Goal: Transaction & Acquisition: Purchase product/service

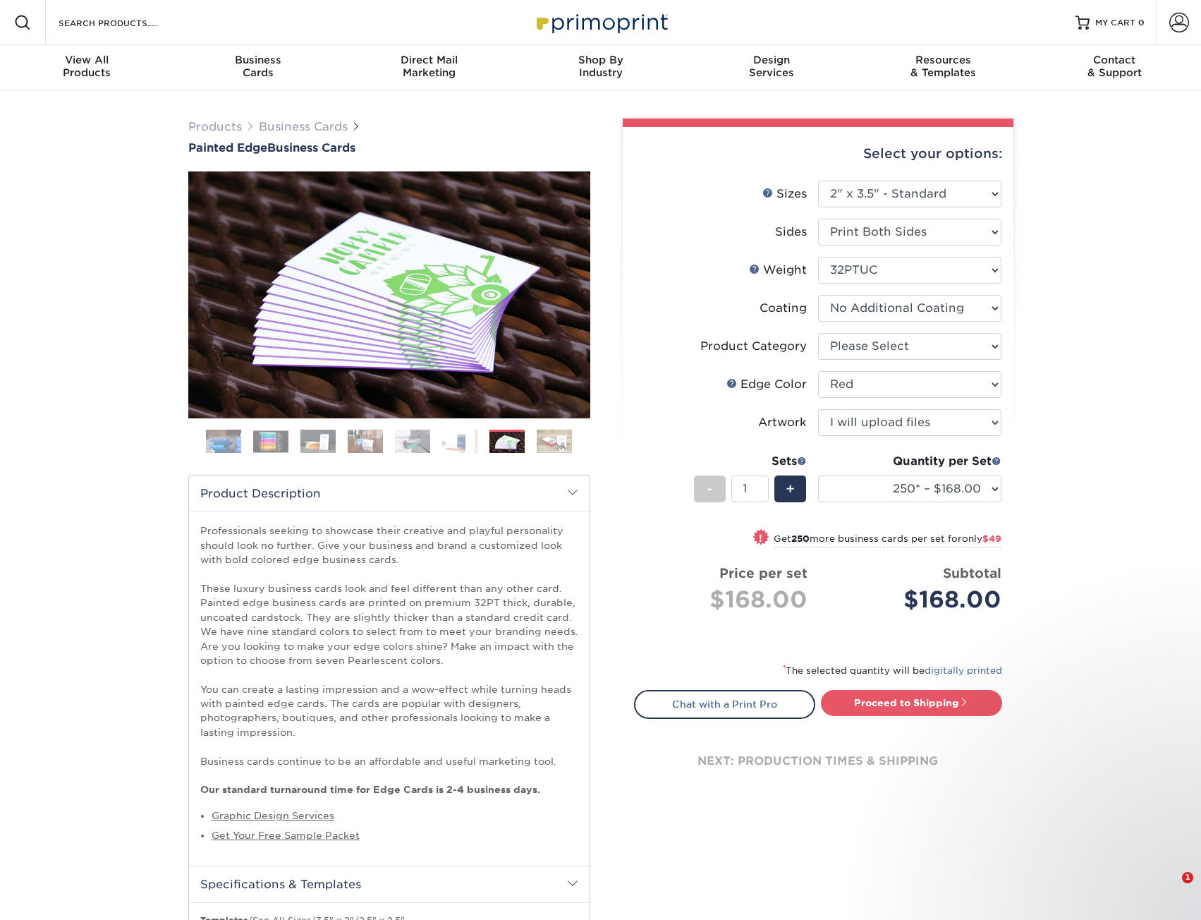
select select "2.00x3.50"
select select "1ae850e6-61c5-45b7-a71d-f488378c5a25"
select select "upload"
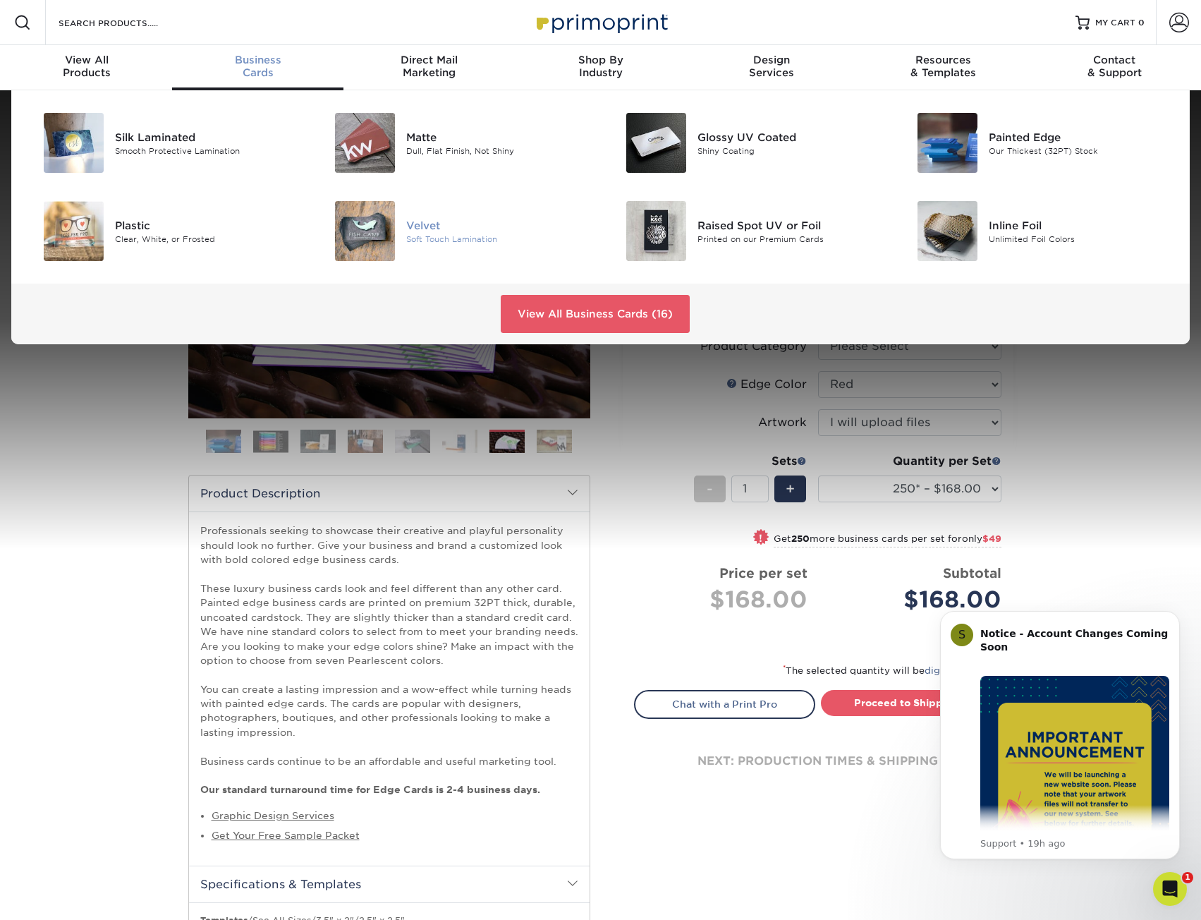
click at [418, 239] on div "Soft Touch Lamination" at bounding box center [497, 239] width 183 height 12
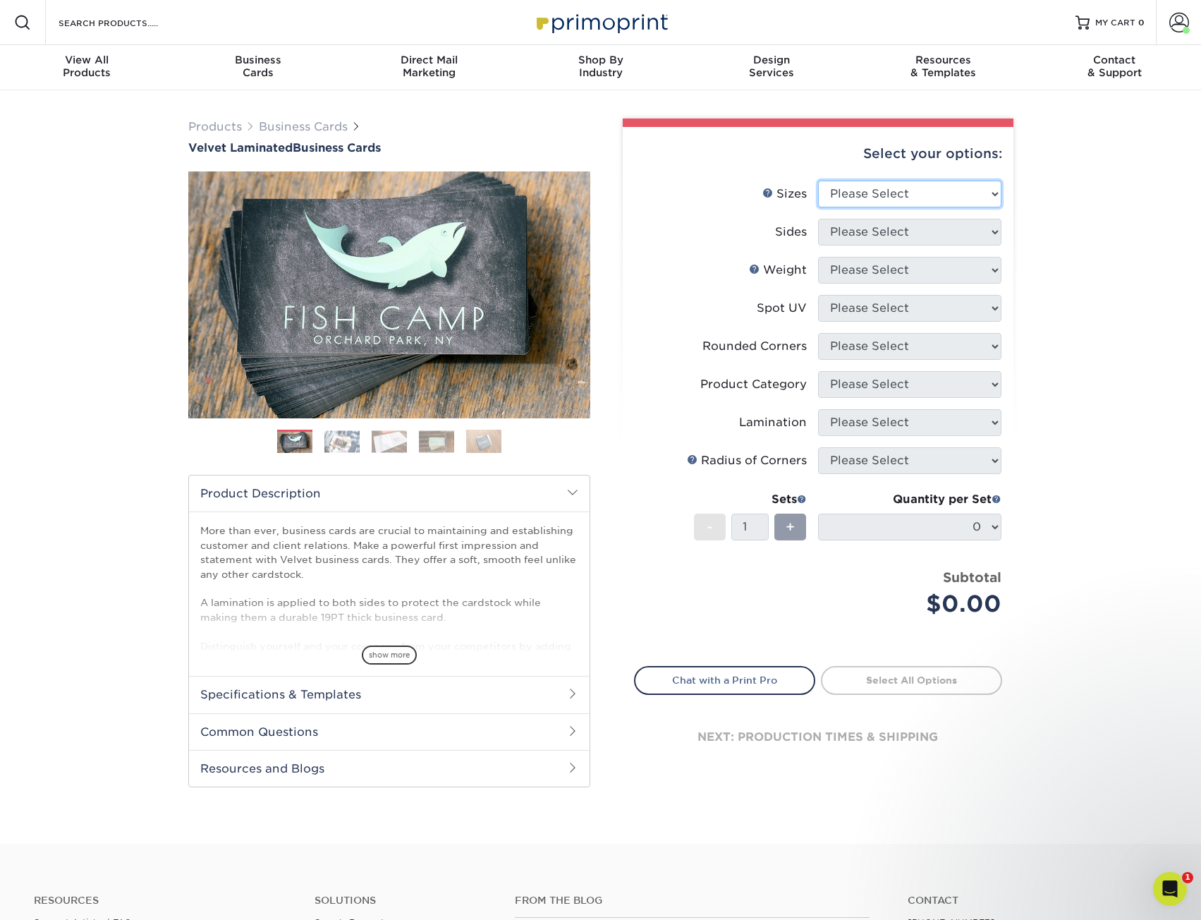
click at [874, 206] on select "Please Select 1.5" x 3.5" - Mini 1.75" x 3.5" - Mini 2" x 2" - Square 2" x 3" -…" at bounding box center [909, 194] width 183 height 27
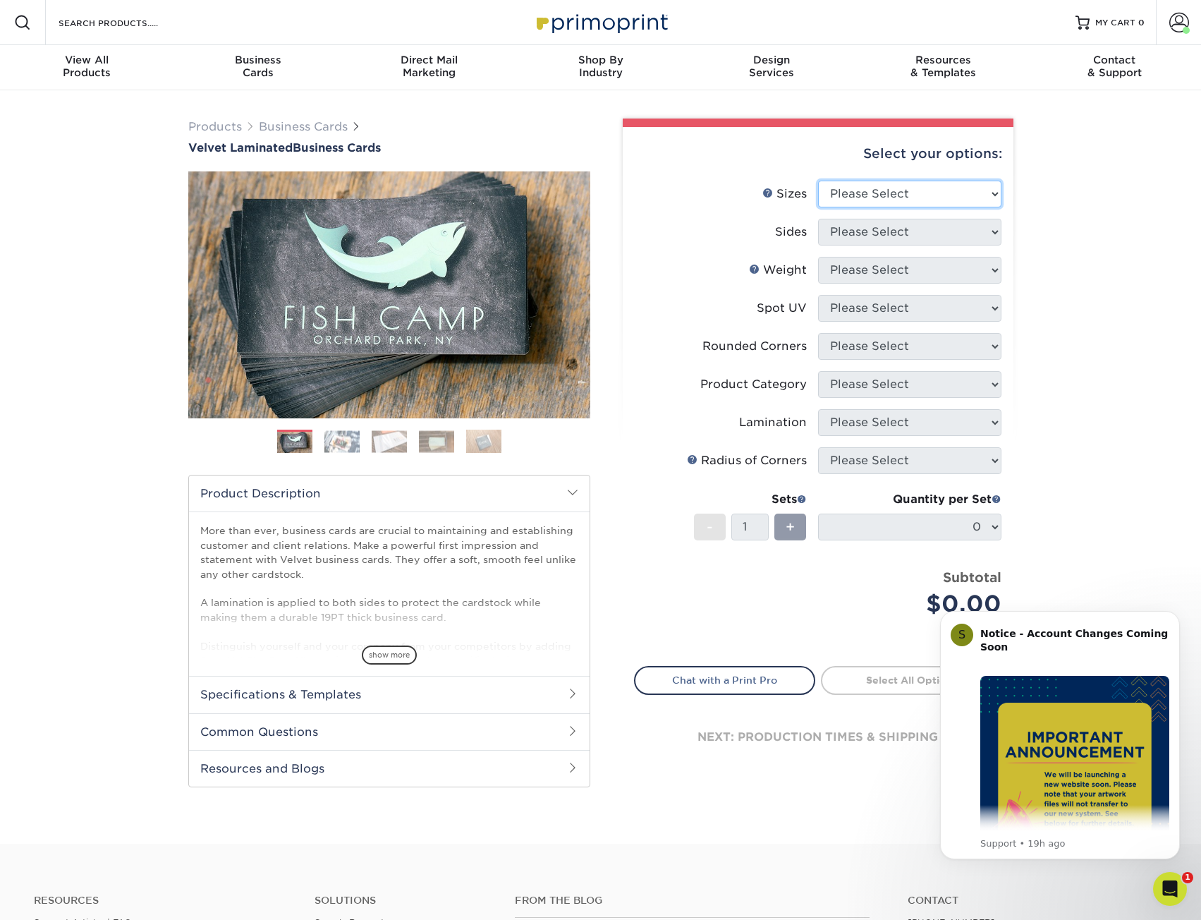
select select "2.00x3.50"
click at [818, 181] on select "Please Select 1.5" x 3.5" - Mini 1.75" x 3.5" - Mini 2" x 2" - Square 2" x 3" -…" at bounding box center [909, 194] width 183 height 27
click at [908, 241] on select "Please Select Print Both Sides Print Front Only" at bounding box center [909, 232] width 183 height 27
select select "13abbda7-1d64-4f25-8bb2-c179b224825d"
click at [818, 219] on select "Please Select Print Both Sides Print Front Only" at bounding box center [909, 232] width 183 height 27
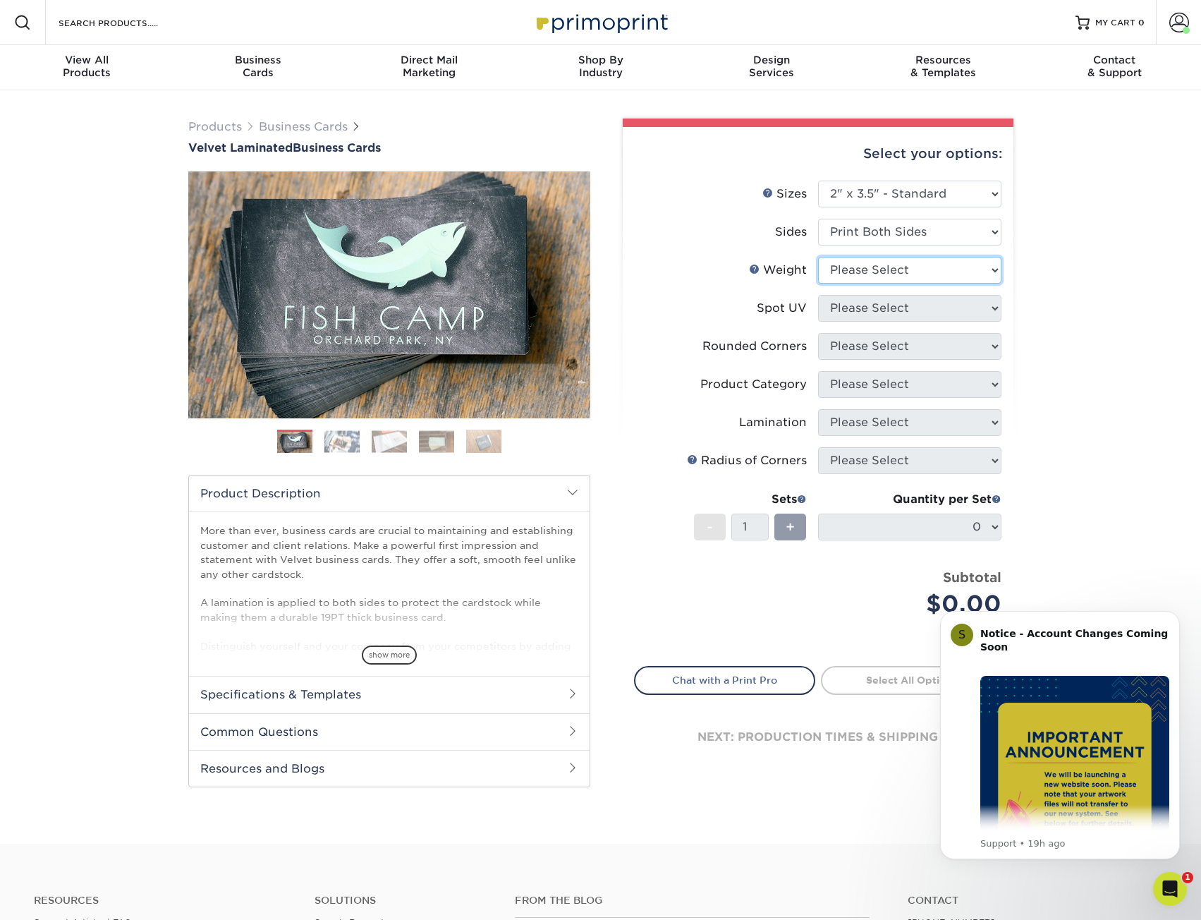
click at [930, 267] on select "Please Select 16PT" at bounding box center [909, 270] width 183 height 27
select select "16PT"
click at [818, 257] on select "Please Select 16PT" at bounding box center [909, 270] width 183 height 27
click at [930, 313] on select "Please Select No Spot UV Front and Back (Both Sides) Front Only Back Only" at bounding box center [909, 308] width 183 height 27
click at [914, 272] on select "Please Select 16PT" at bounding box center [909, 270] width 183 height 27
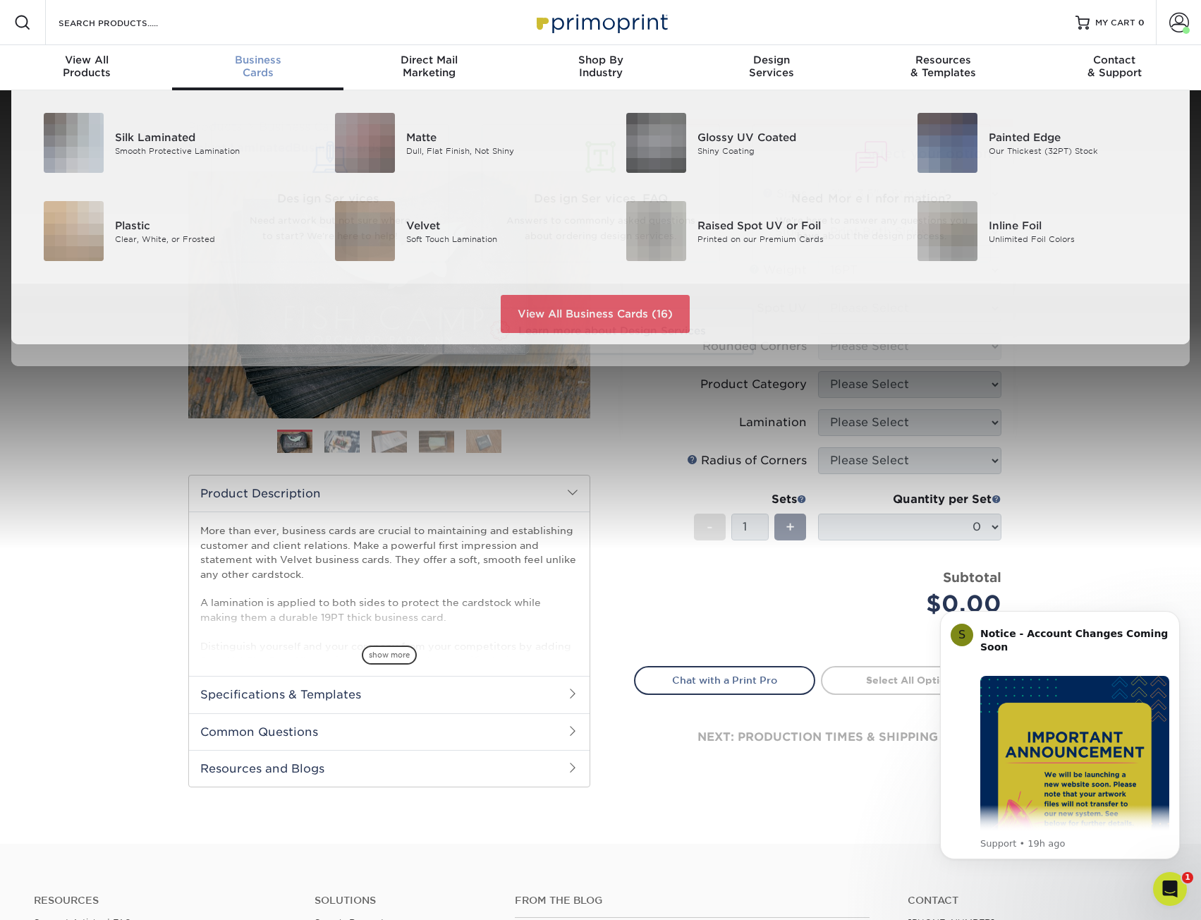
click at [277, 66] on div "Business Cards" at bounding box center [257, 66] width 171 height 25
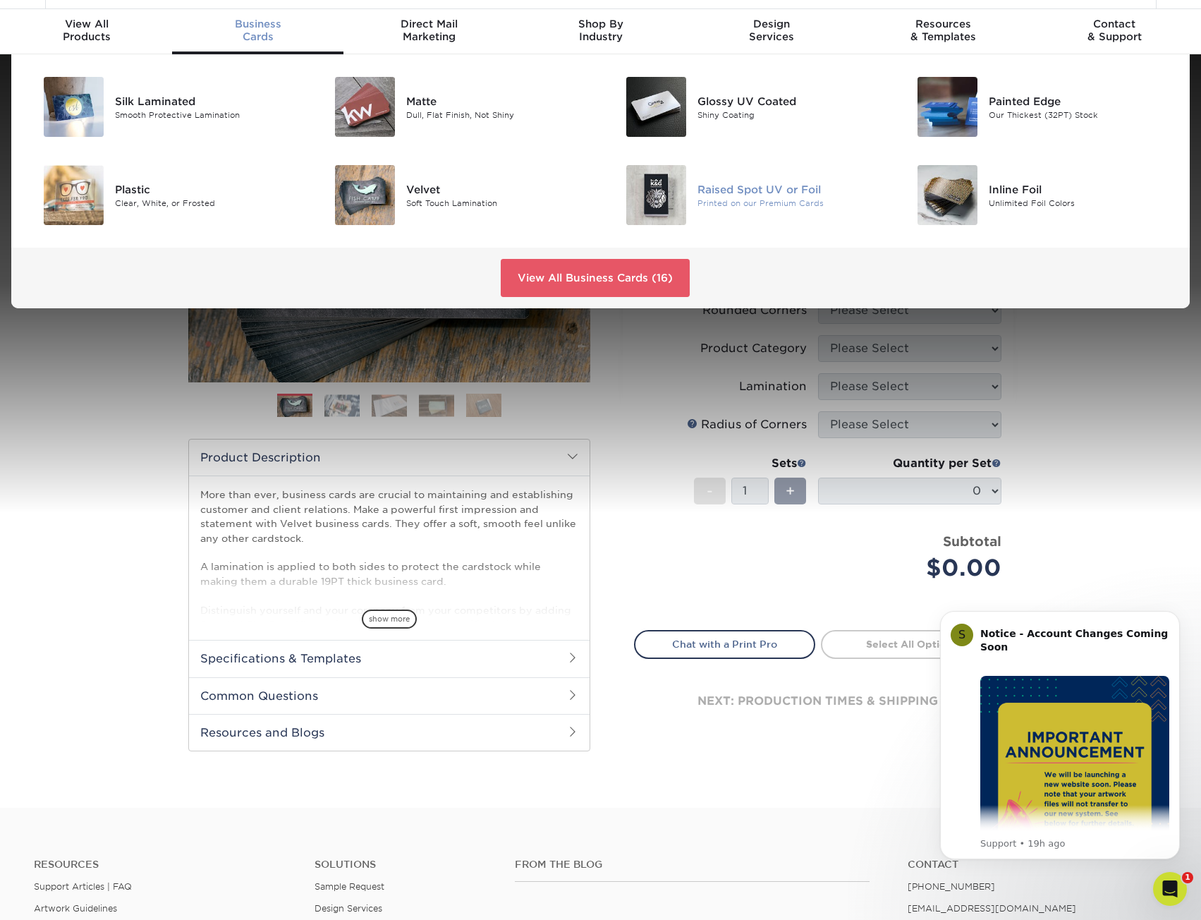
scroll to position [71, 0]
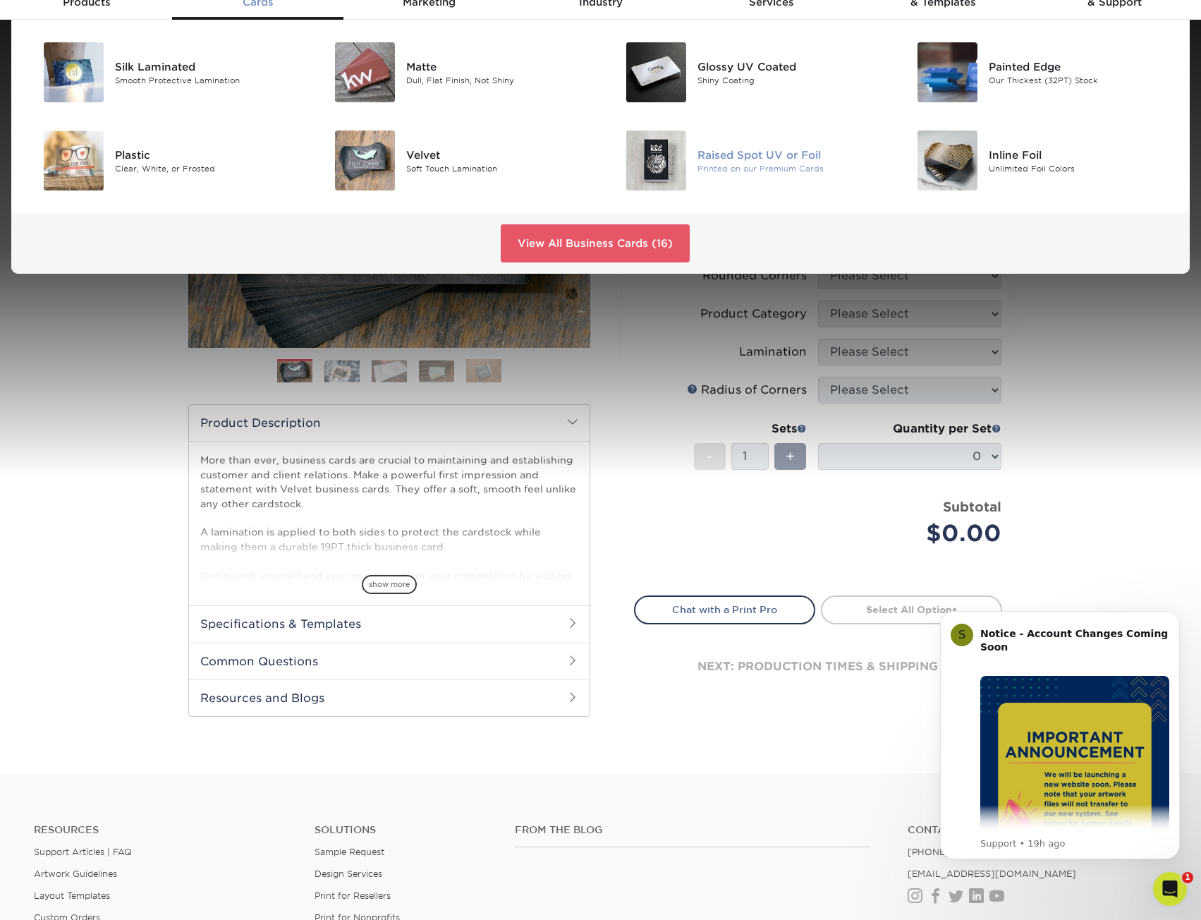
click at [782, 167] on div "Printed on our Premium Cards" at bounding box center [789, 168] width 183 height 12
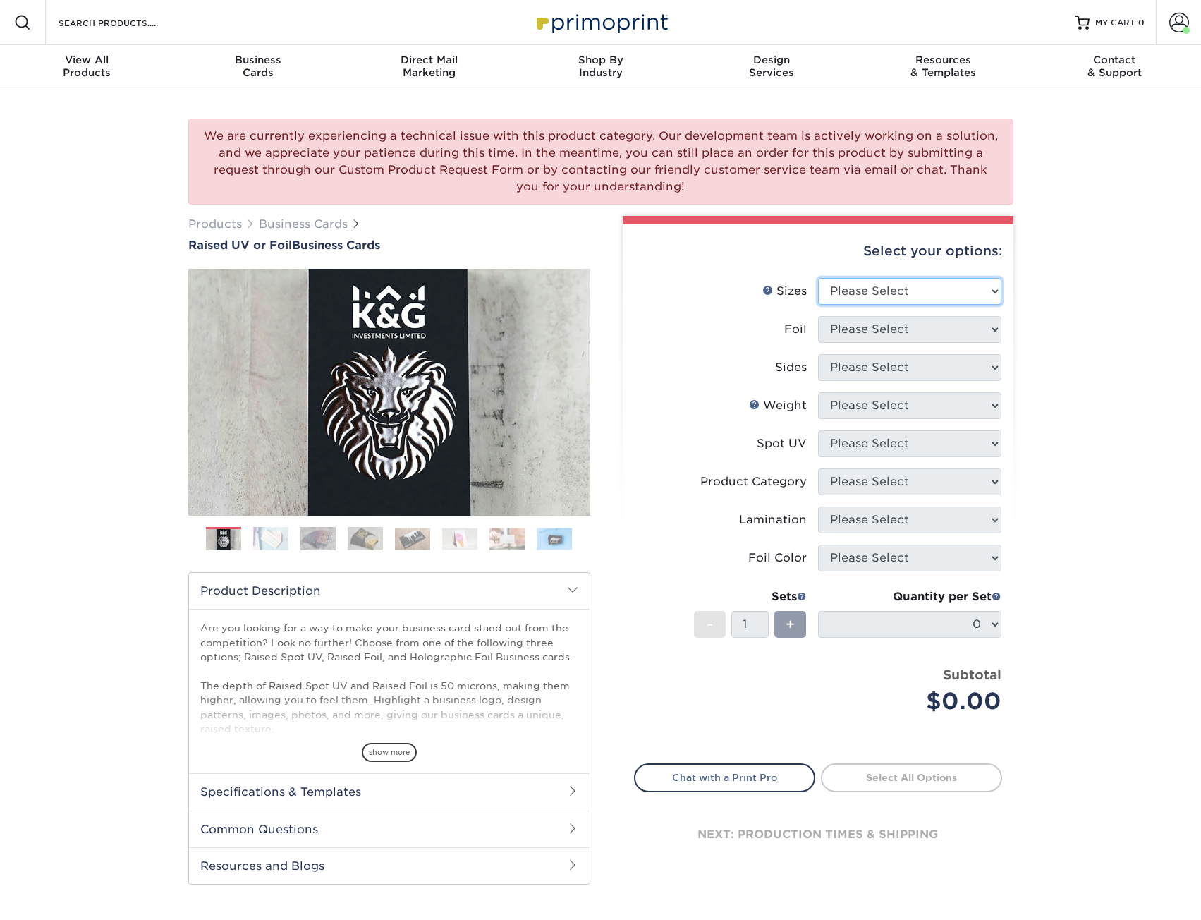
click at [911, 291] on select "Please Select 2" x 3.5" - Standard" at bounding box center [909, 291] width 183 height 27
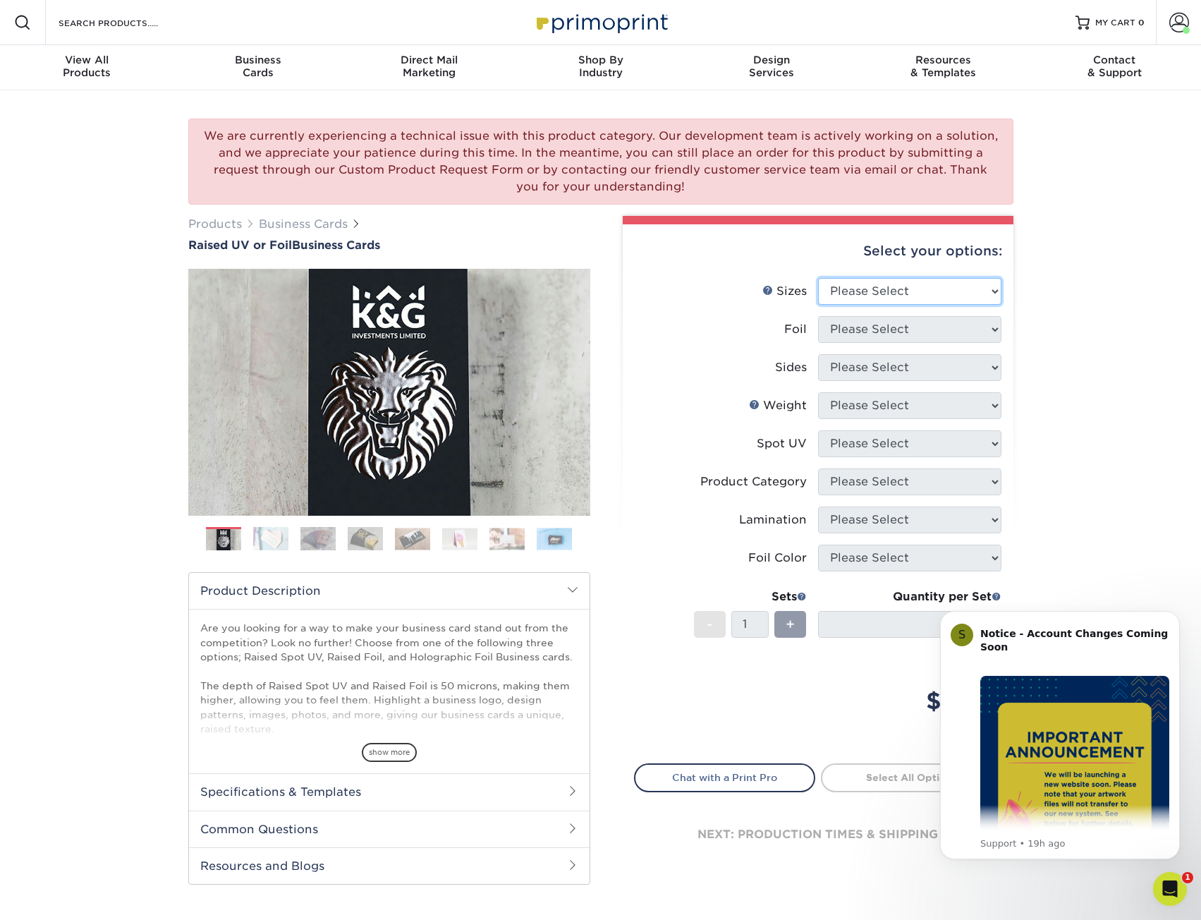
select select "2.00x3.50"
click at [818, 278] on select "Please Select 2" x 3.5" - Standard" at bounding box center [909, 291] width 183 height 27
click at [924, 329] on select "Please Select No Yes" at bounding box center [909, 329] width 183 height 27
click at [818, 316] on select "Please Select No Yes" at bounding box center [909, 329] width 183 height 27
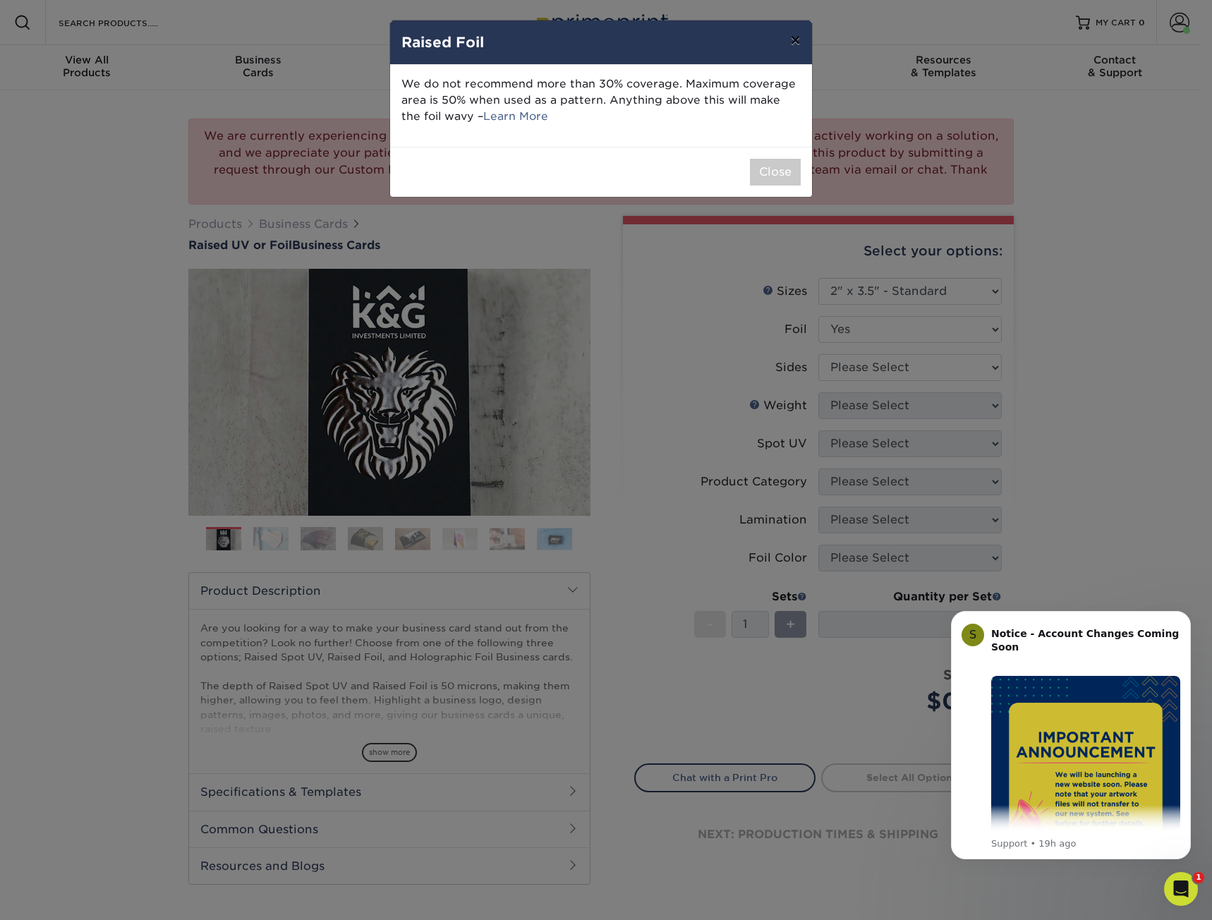
click at [799, 46] on button "×" at bounding box center [795, 40] width 32 height 40
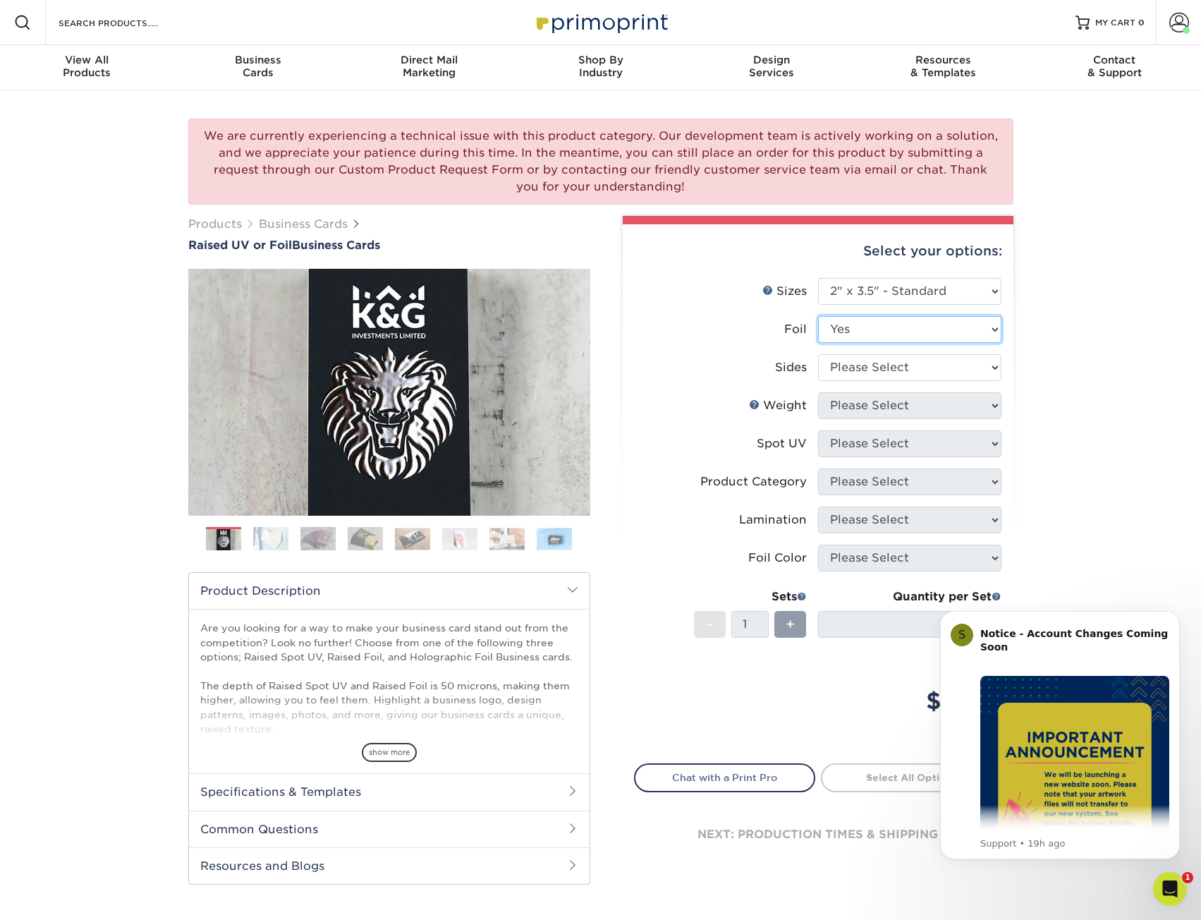
click at [923, 336] on select "Please Select No Yes" at bounding box center [909, 329] width 183 height 27
select select "0"
click at [818, 316] on select "Please Select No Yes" at bounding box center [909, 329] width 183 height 27
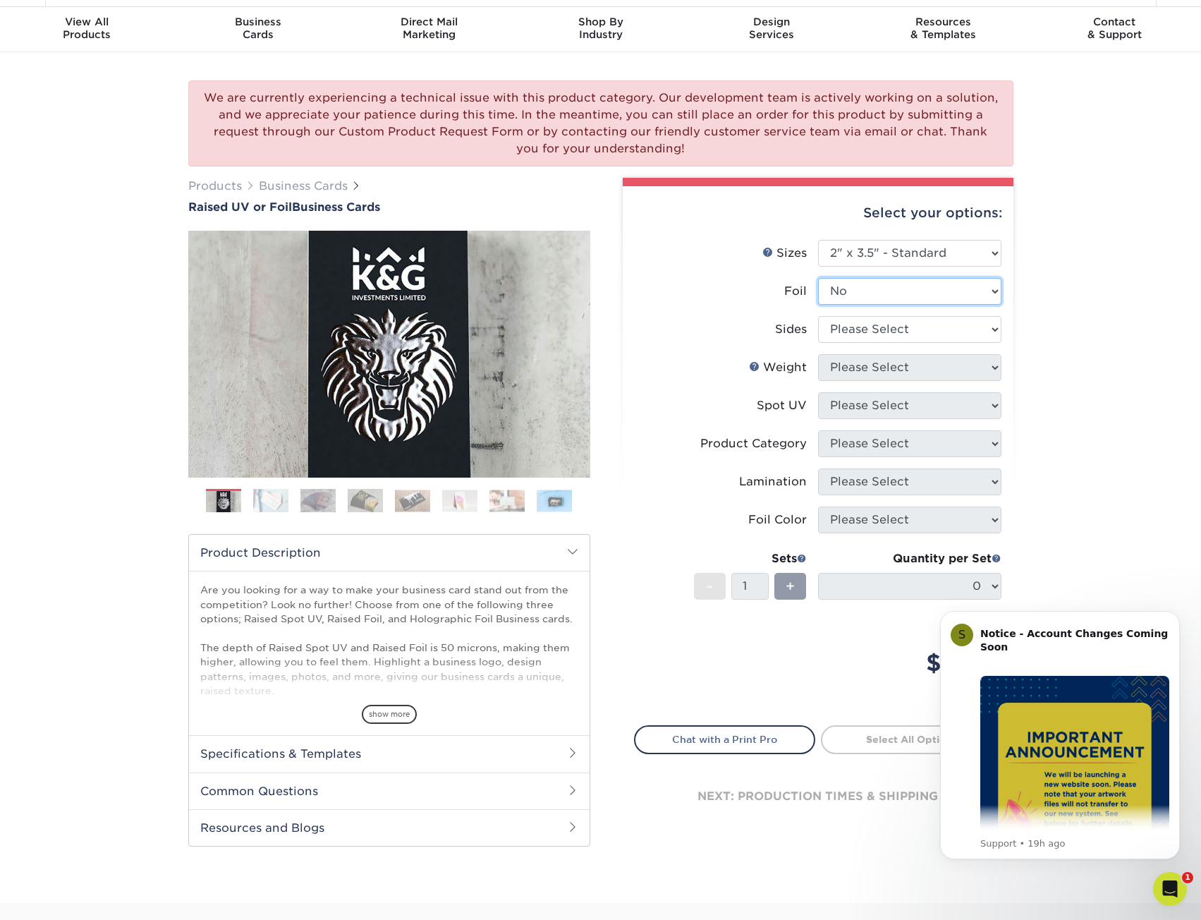
scroll to position [71, 0]
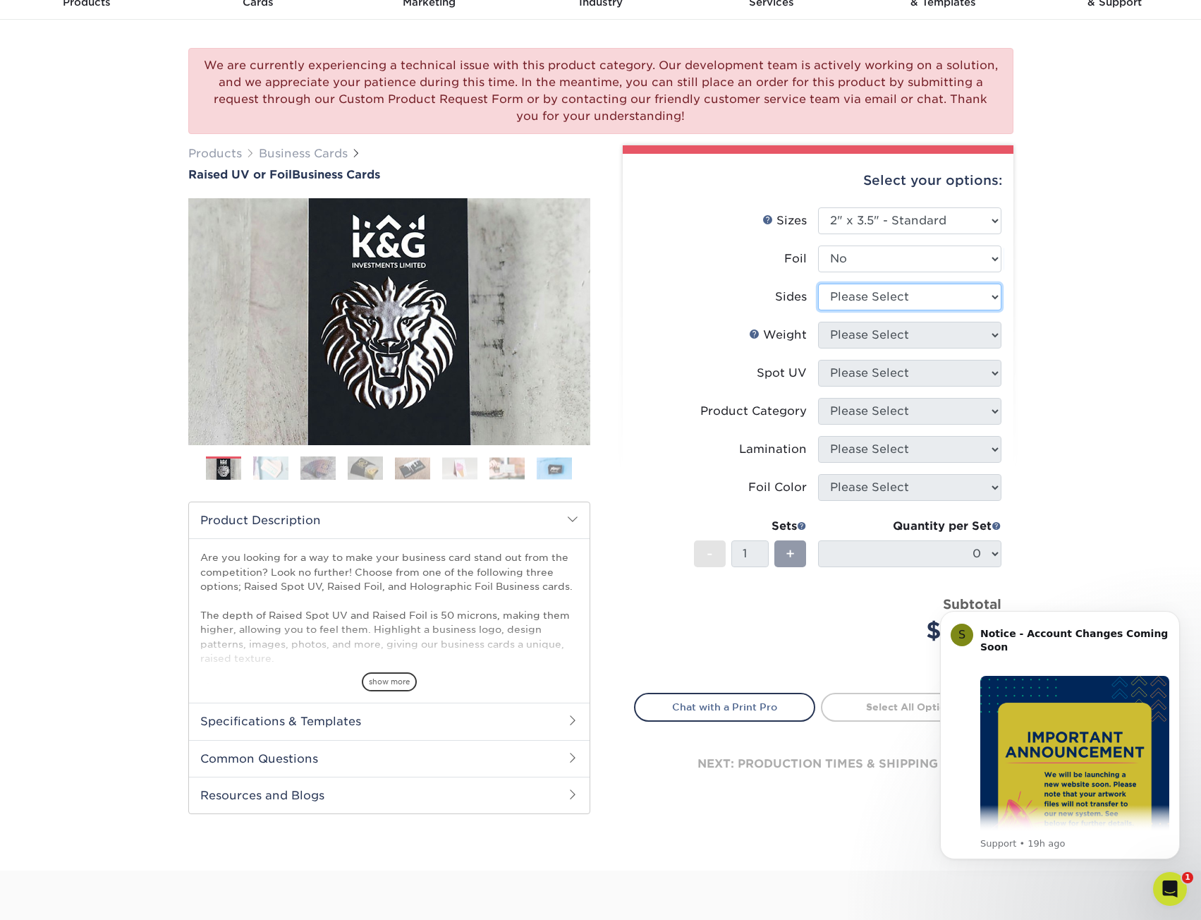
click at [942, 293] on select "Please Select Print Both Sides Print Front Only" at bounding box center [909, 297] width 183 height 27
select select "13abbda7-1d64-4f25-8bb2-c179b224825d"
click at [818, 284] on select "Please Select Print Both Sides Print Front Only" at bounding box center [909, 297] width 183 height 27
click at [937, 339] on select "Please Select 16PT" at bounding box center [909, 335] width 183 height 27
select select "16PT"
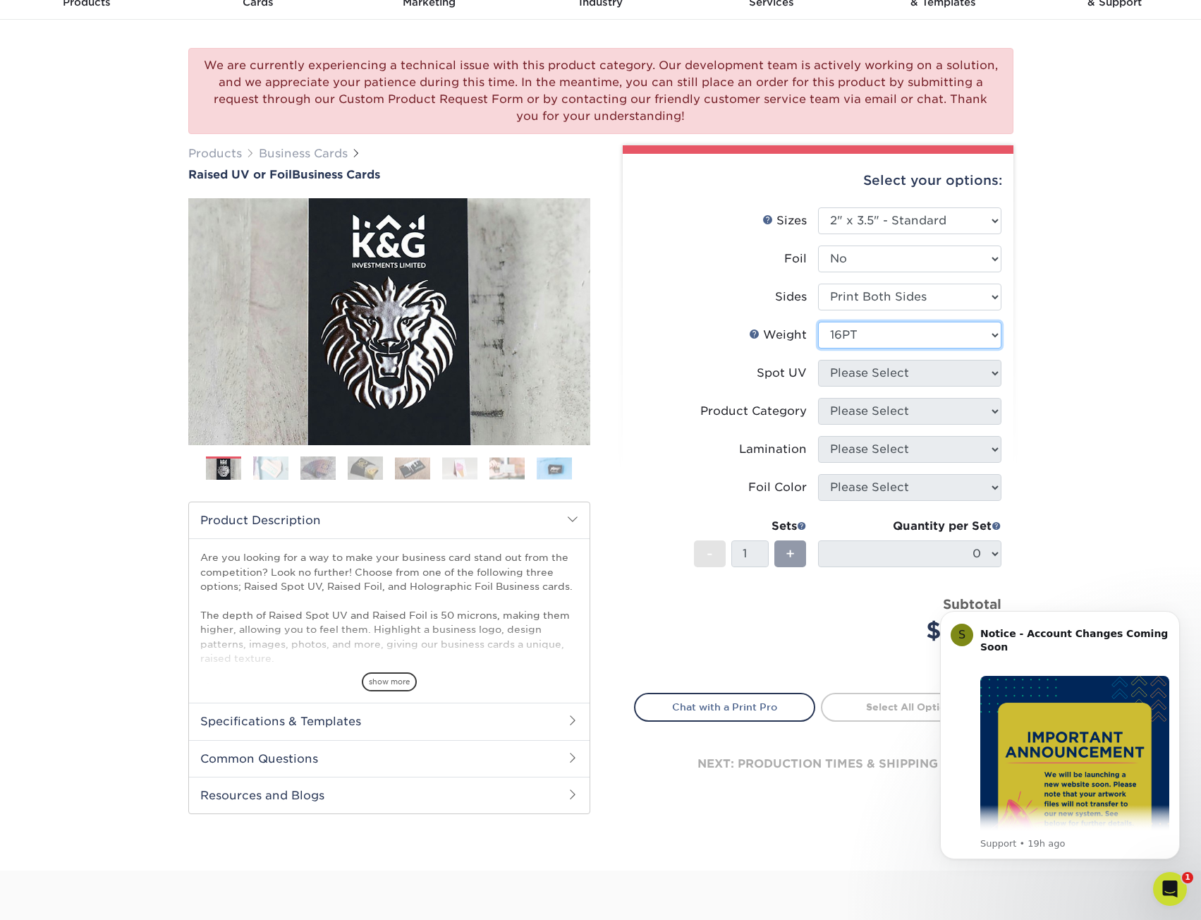
click at [818, 322] on select "Please Select 16PT" at bounding box center [909, 335] width 183 height 27
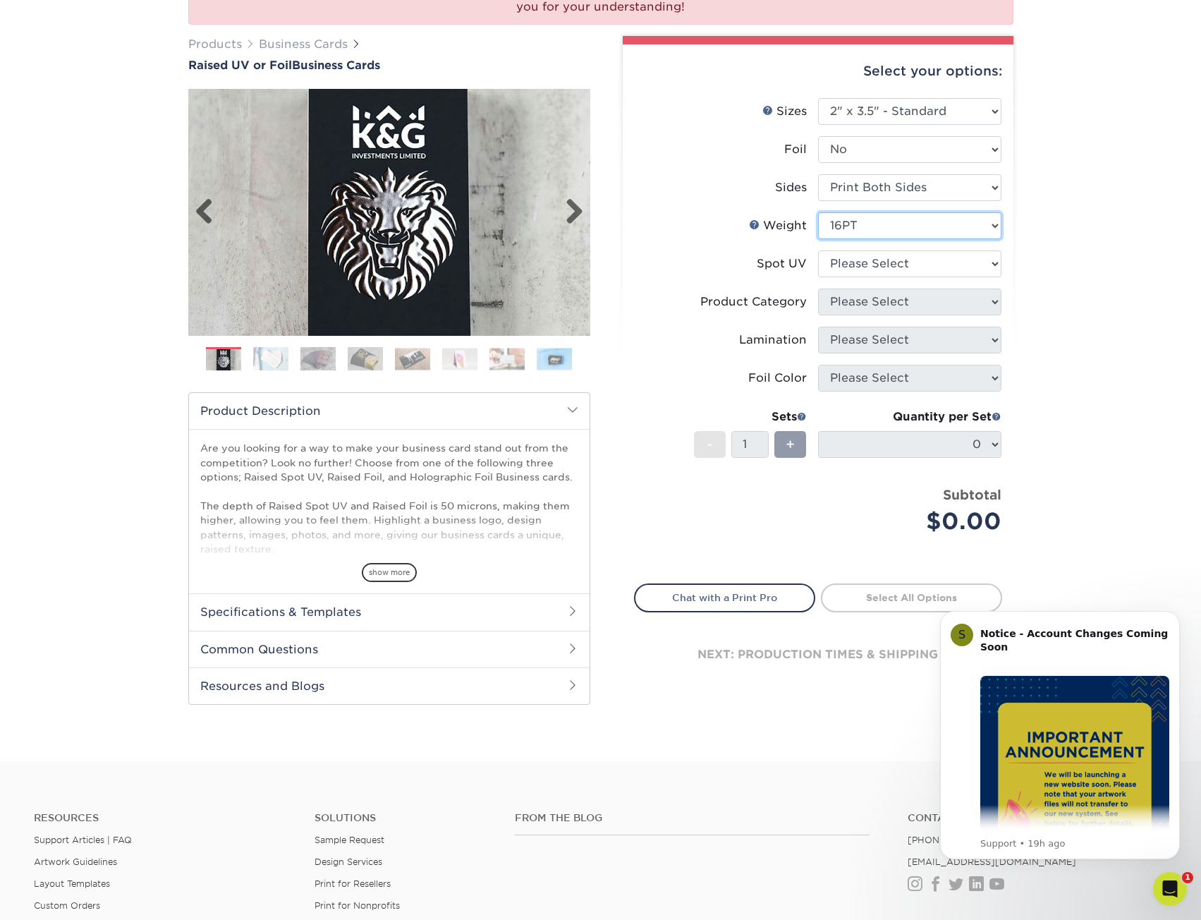
scroll to position [141, 0]
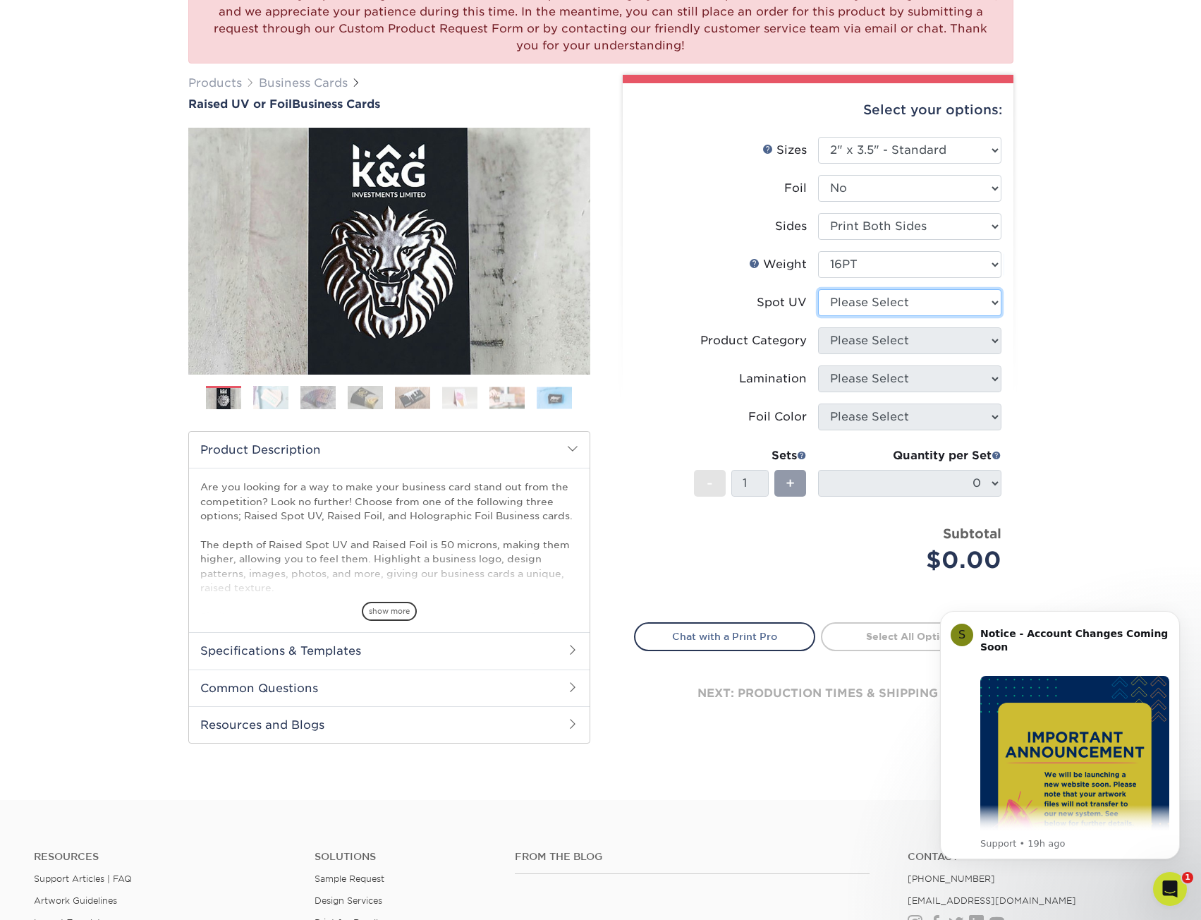
click at [876, 312] on select "Please Select No Spot UV Front Only" at bounding box center [909, 302] width 183 height 27
select select "1"
click at [818, 289] on select "Please Select No Spot UV Front Only" at bounding box center [909, 302] width 183 height 27
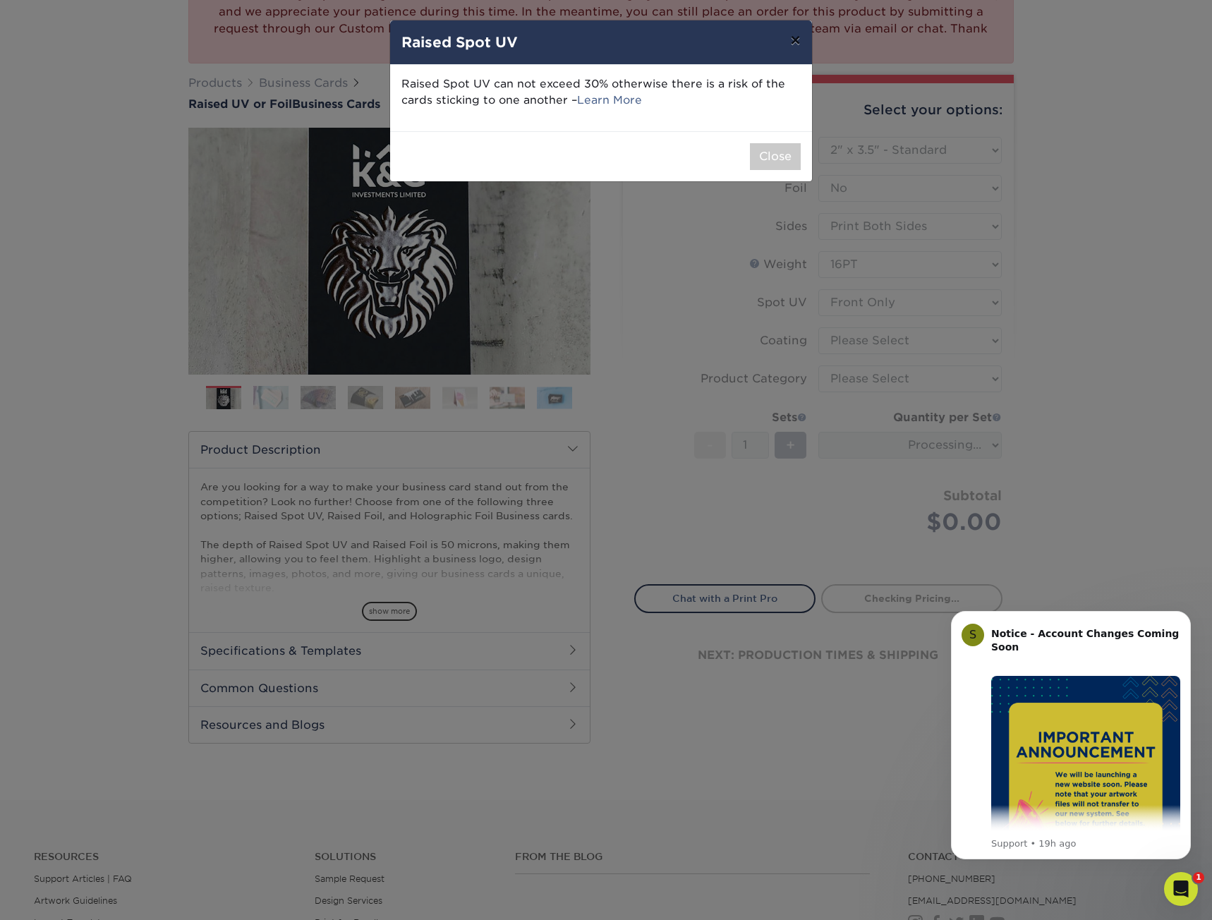
click at [793, 41] on button "×" at bounding box center [795, 40] width 32 height 40
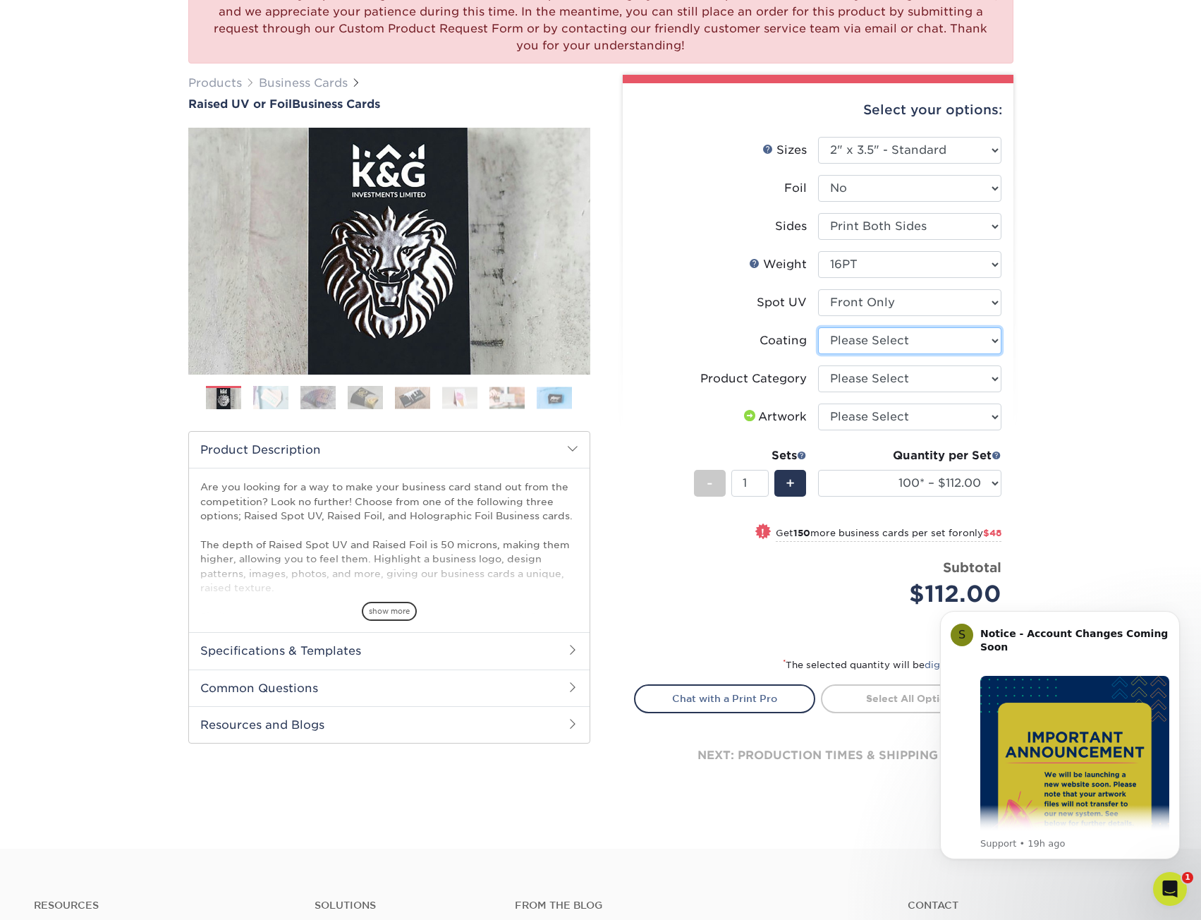
click at [906, 339] on select at bounding box center [909, 340] width 183 height 27
select select "3e7618de-abca-4bda-9f97-8b9129e913d8"
click at [818, 327] on select at bounding box center [909, 340] width 183 height 27
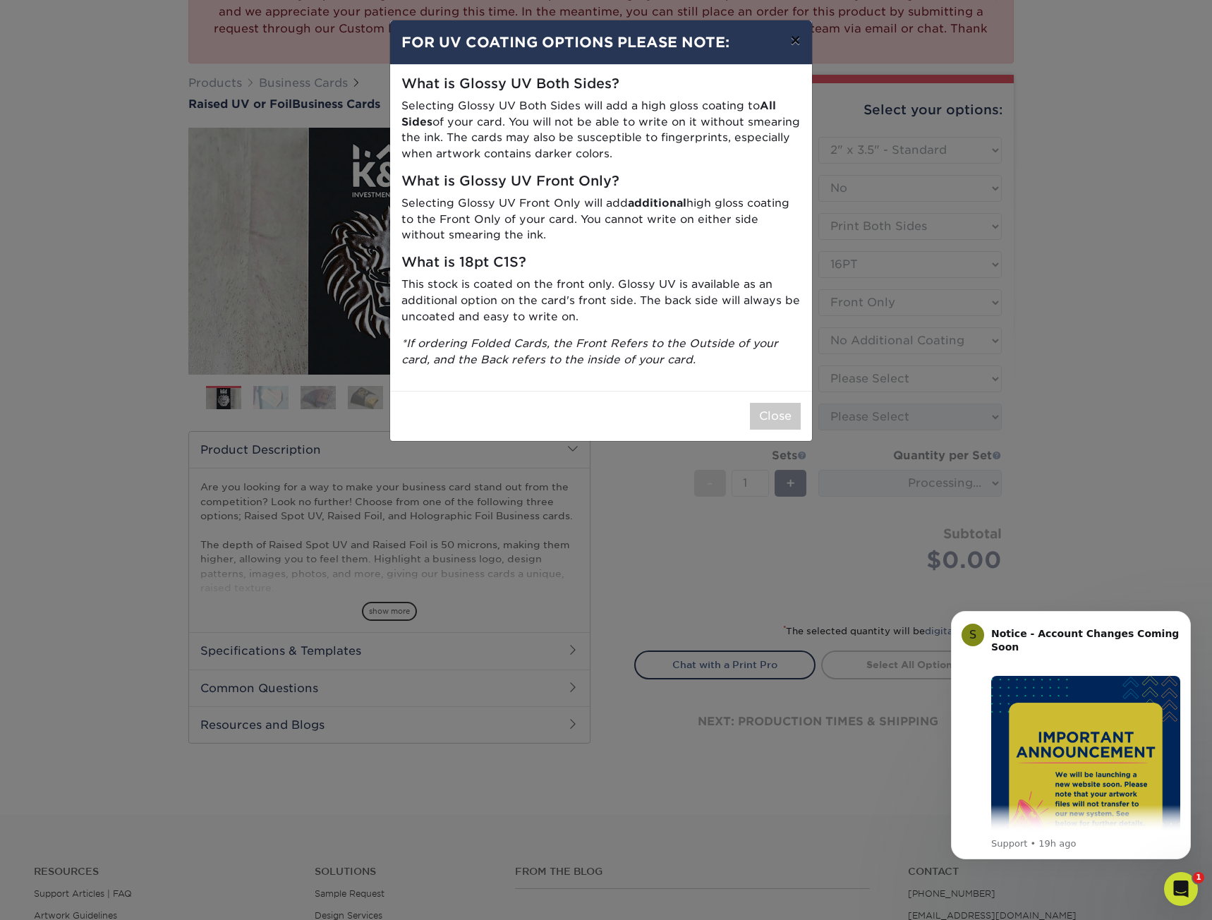
click at [803, 49] on button "×" at bounding box center [795, 40] width 32 height 40
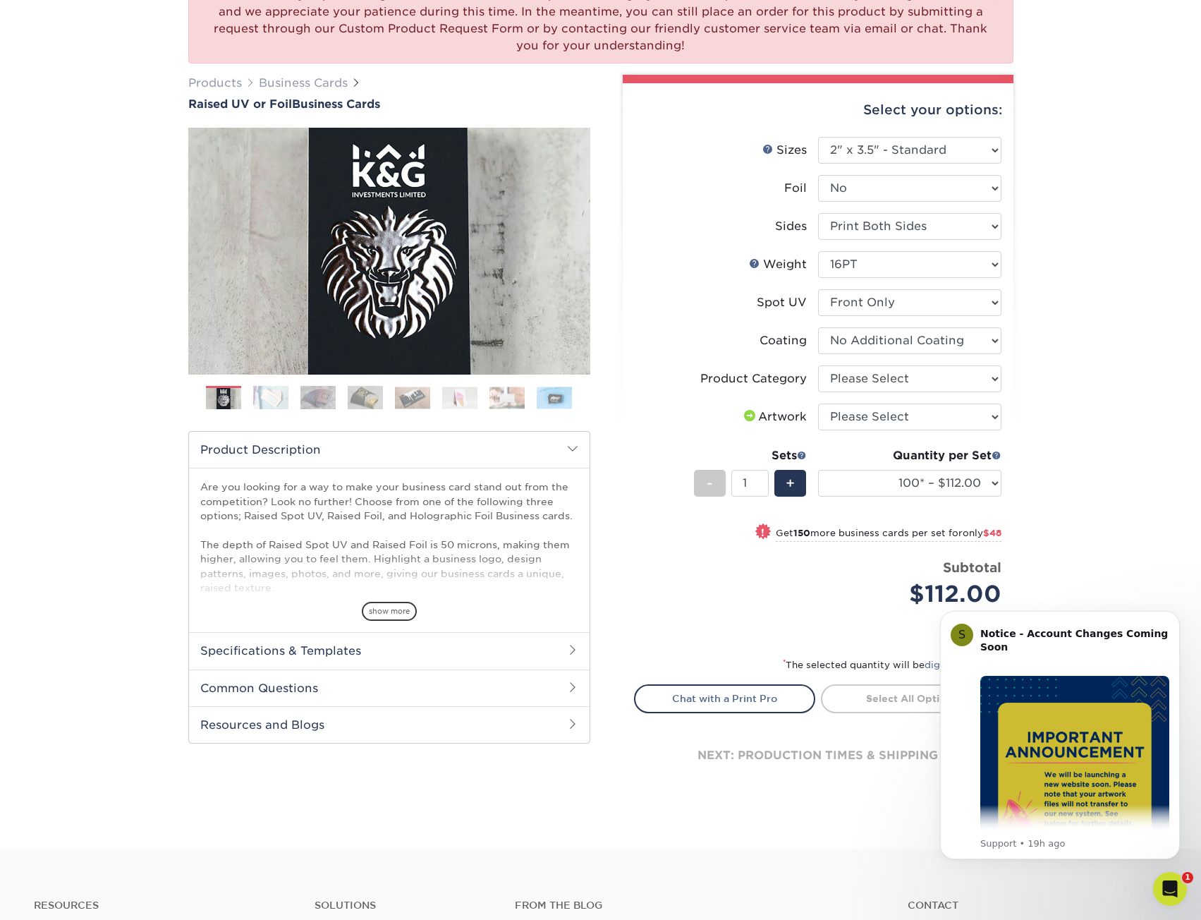
click at [1081, 466] on div "We are currently experiencing a technical issue with this product category. Our…" at bounding box center [600, 398] width 1201 height 899
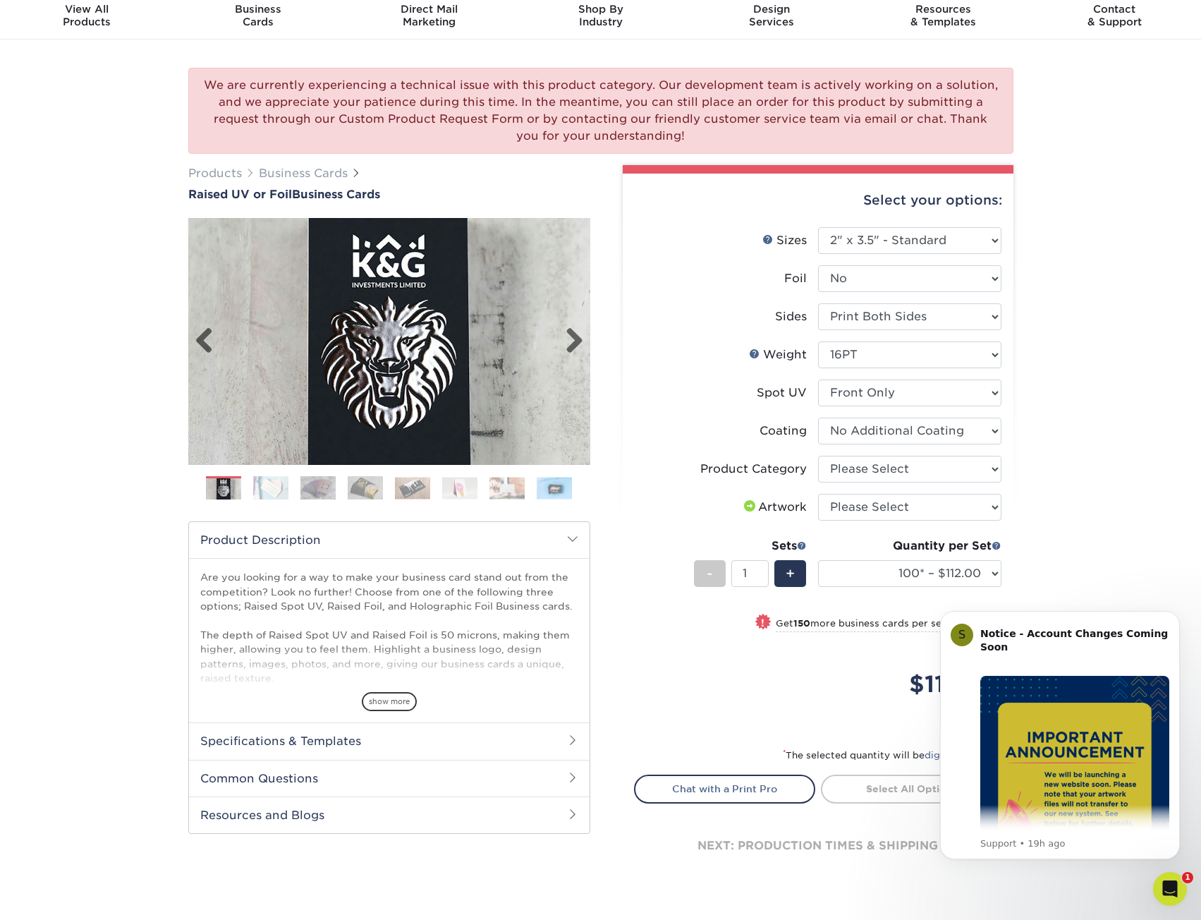
scroll to position [0, 0]
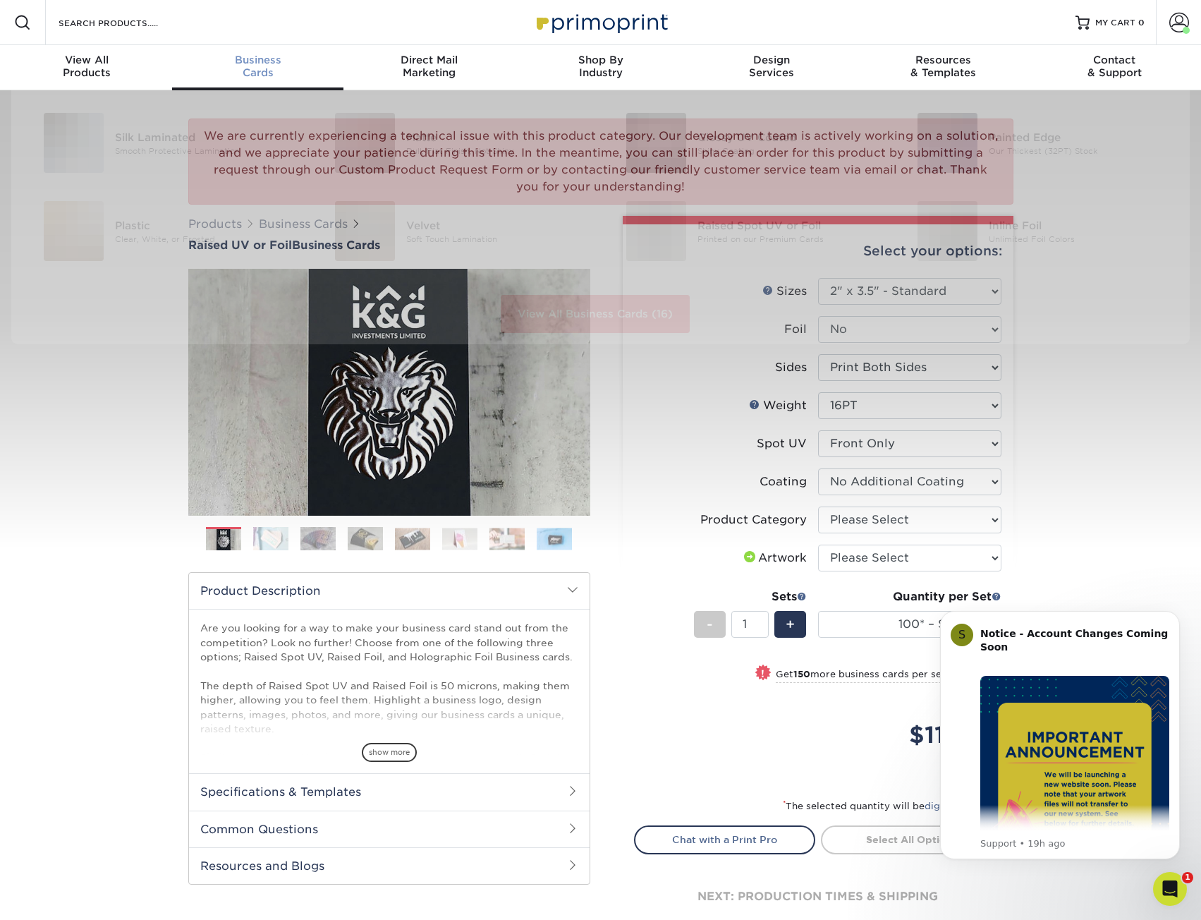
click at [252, 63] on span "Business" at bounding box center [257, 60] width 171 height 13
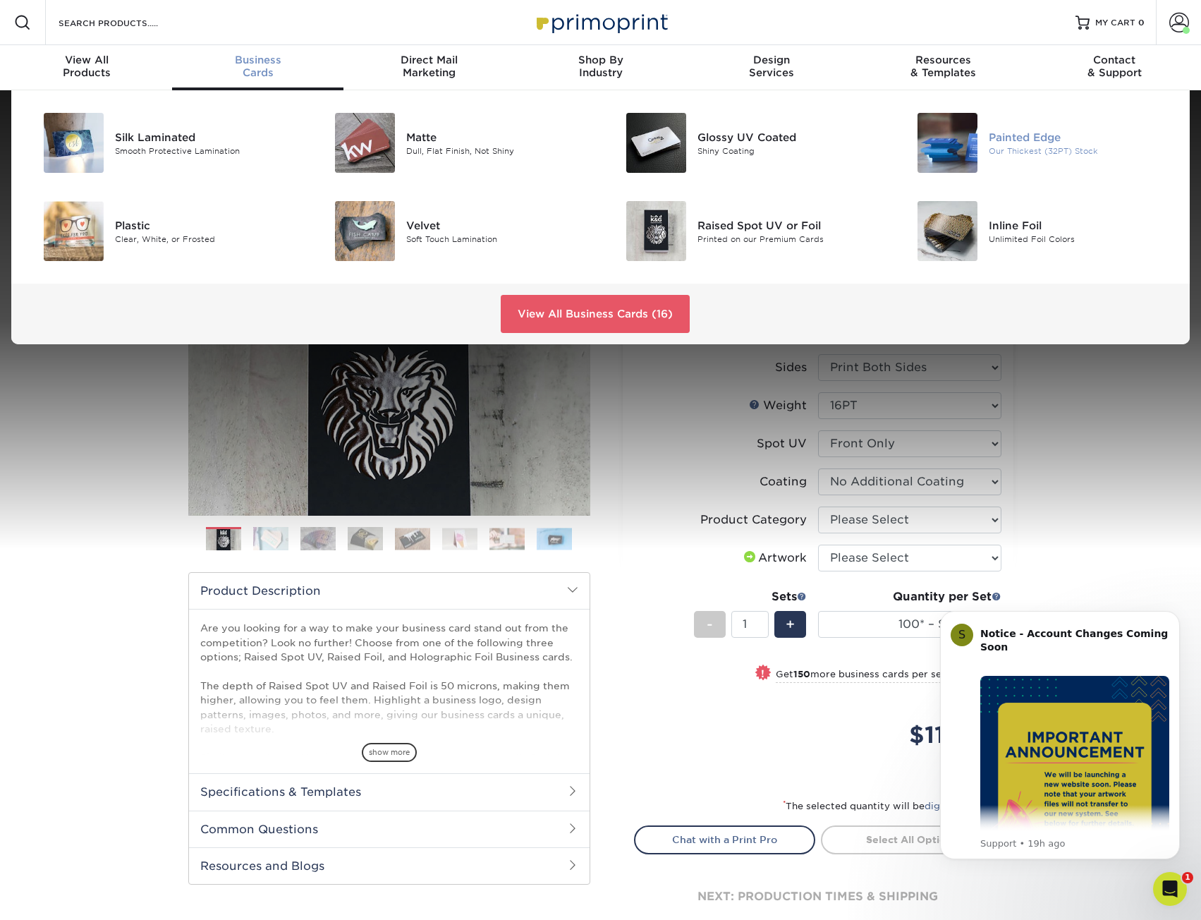
click at [1011, 137] on div "Painted Edge" at bounding box center [1080, 137] width 183 height 16
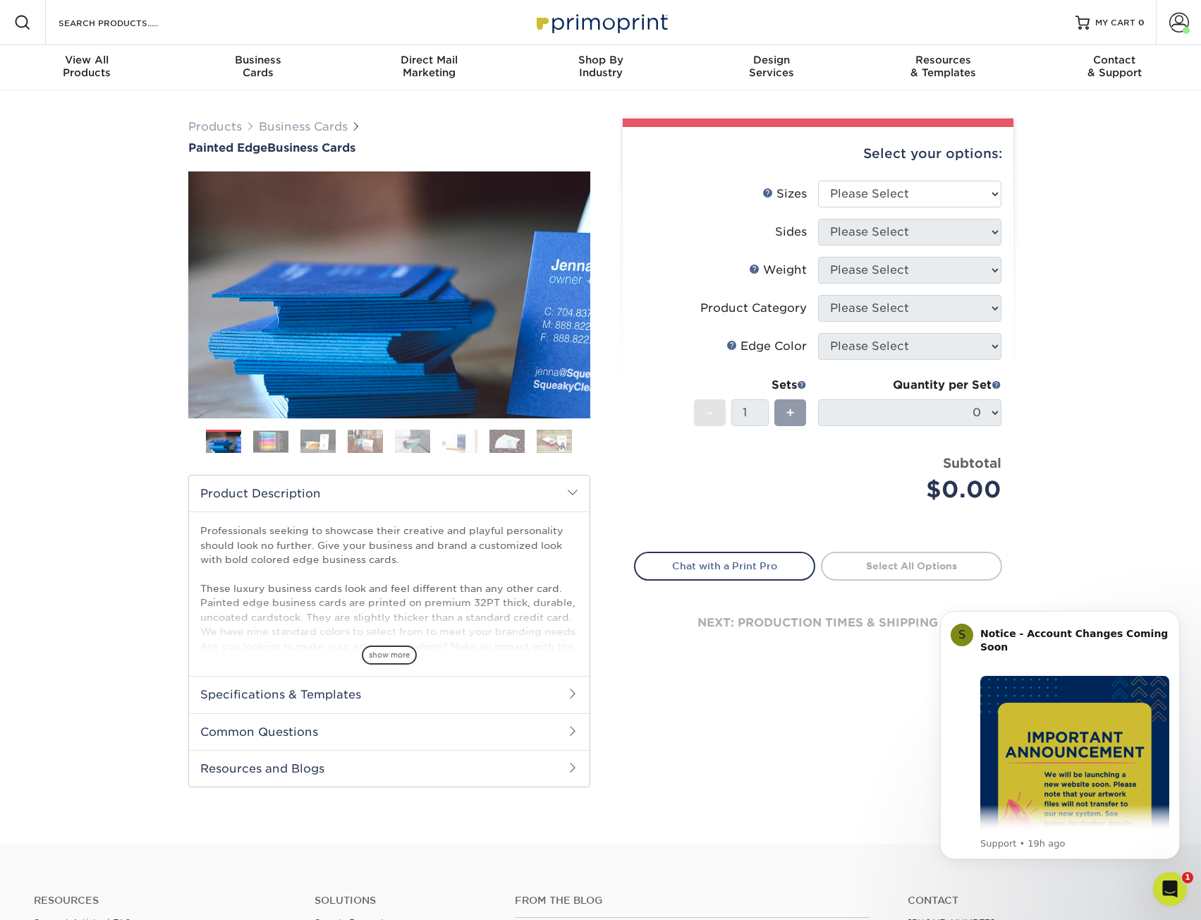
click at [1014, 413] on div "Select your options: Sizes Help Sizes Please Select 2" x 3.5" - Standard" at bounding box center [812, 462] width 423 height 686
click at [961, 195] on select "Please Select 2" x 3.5" - Standard 2.125" x 3.375" - European 2.5" x 2.5" - Squ…" at bounding box center [909, 194] width 183 height 27
select select "2.00x3.50"
click at [818, 181] on select "Please Select 2" x 3.5" - Standard 2.125" x 3.375" - European 2.5" x 2.5" - Squ…" at bounding box center [909, 194] width 183 height 27
click at [936, 233] on select "Please Select Print Both Sides Print Front Only" at bounding box center [909, 232] width 183 height 27
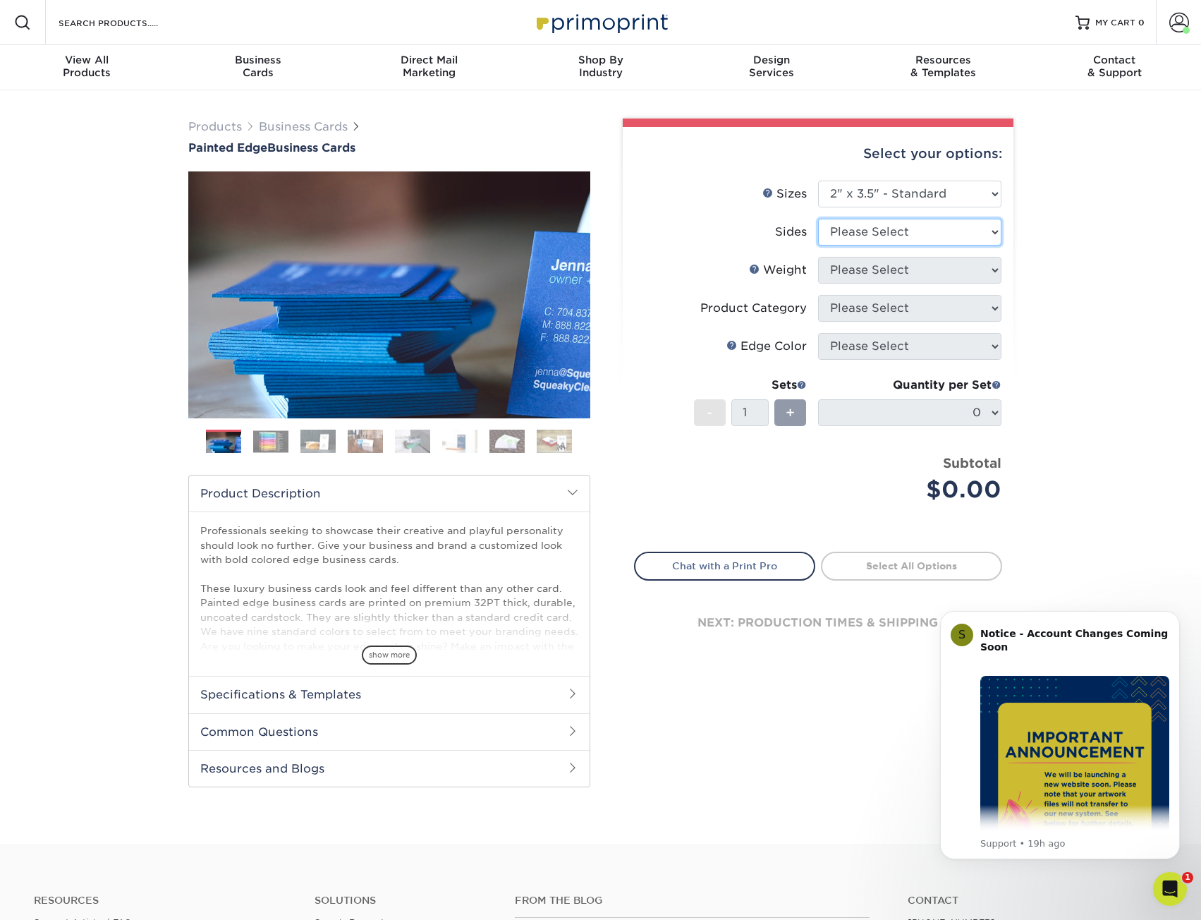
select select "13abbda7-1d64-4f25-8bb2-c179b224825d"
click at [818, 219] on select "Please Select Print Both Sides Print Front Only" at bounding box center [909, 232] width 183 height 27
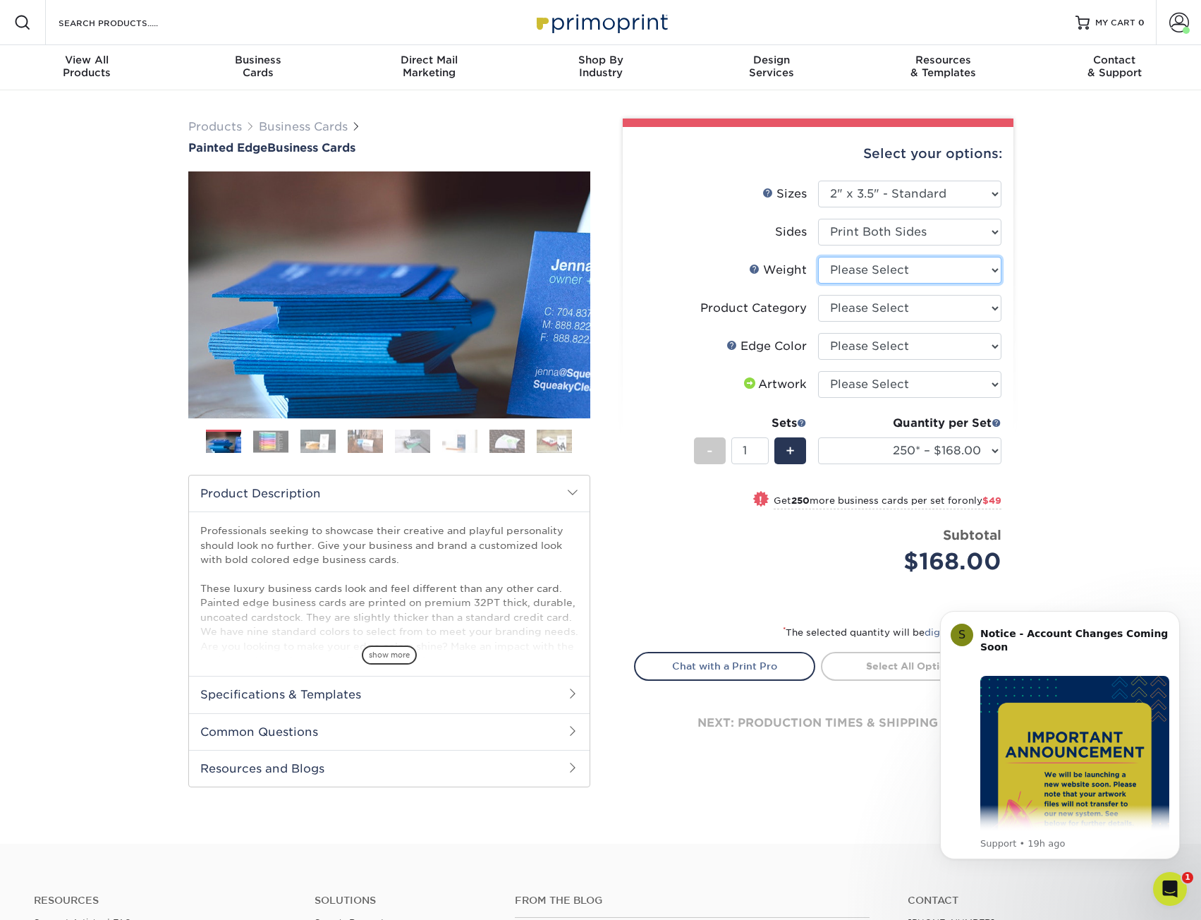
click at [941, 272] on select "Please Select 32PTUC" at bounding box center [909, 270] width 183 height 27
select select "32PTUC"
click at [818, 257] on select "Please Select 32PTUC" at bounding box center [909, 270] width 183 height 27
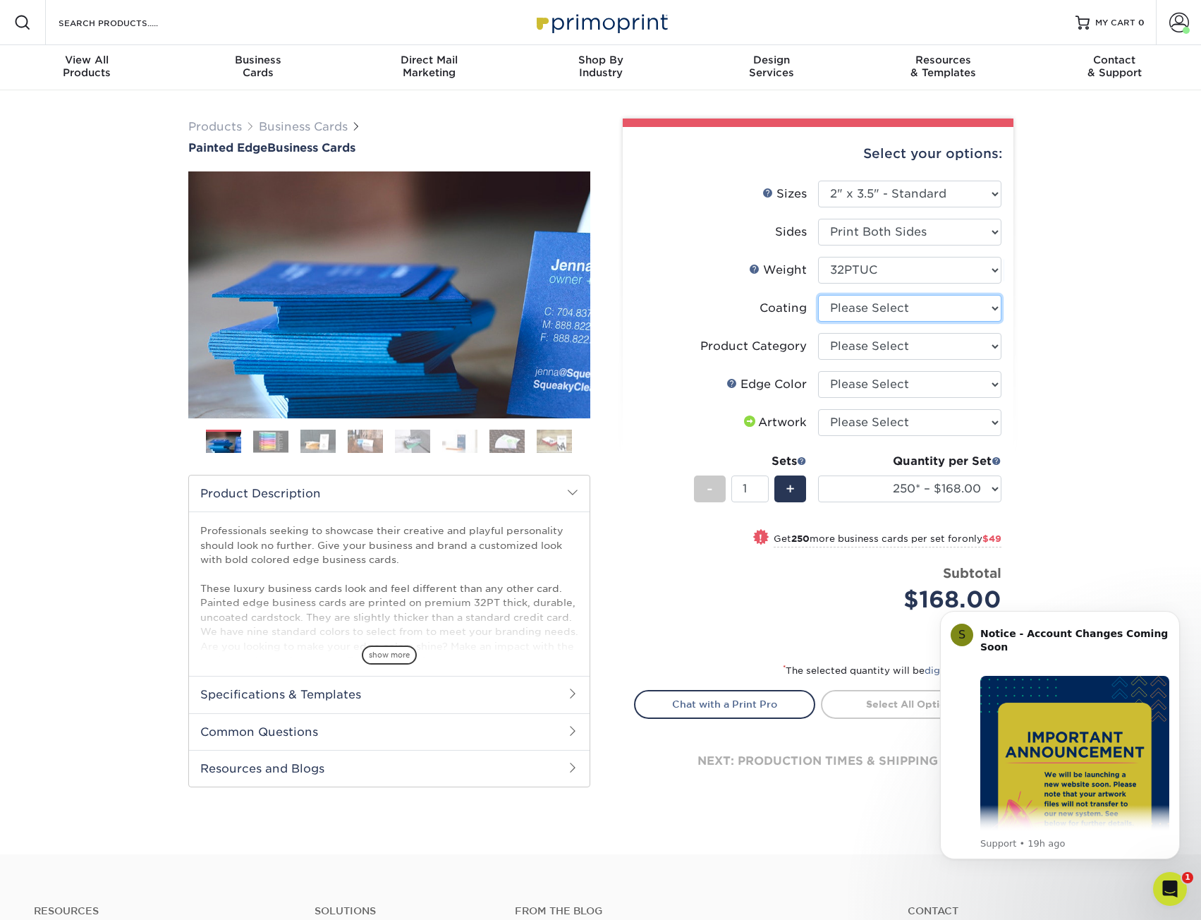
click at [935, 305] on select at bounding box center [909, 308] width 183 height 27
select select "3e7618de-abca-4bda-9f97-8b9129e913d8"
click at [818, 295] on select at bounding box center [909, 308] width 183 height 27
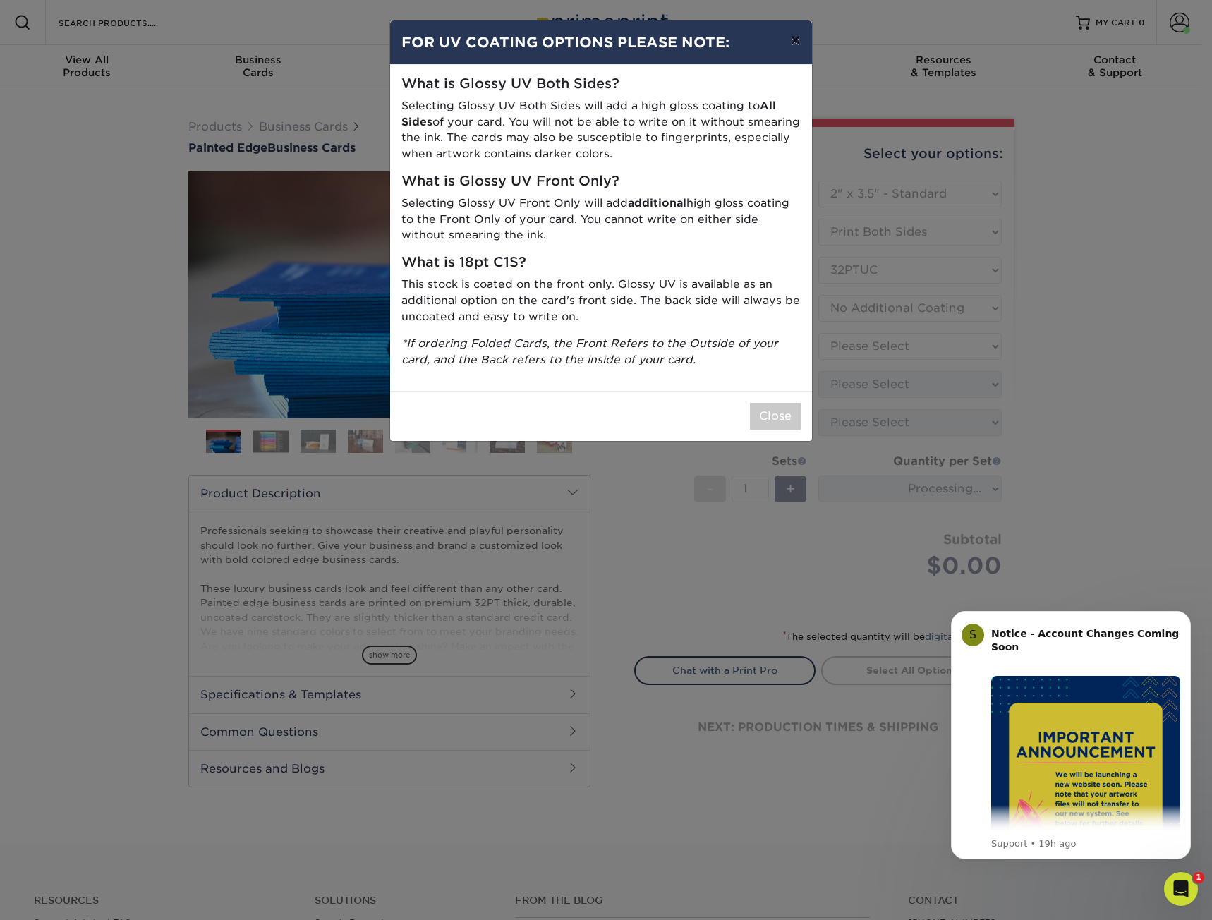
click at [796, 42] on button "×" at bounding box center [795, 40] width 32 height 40
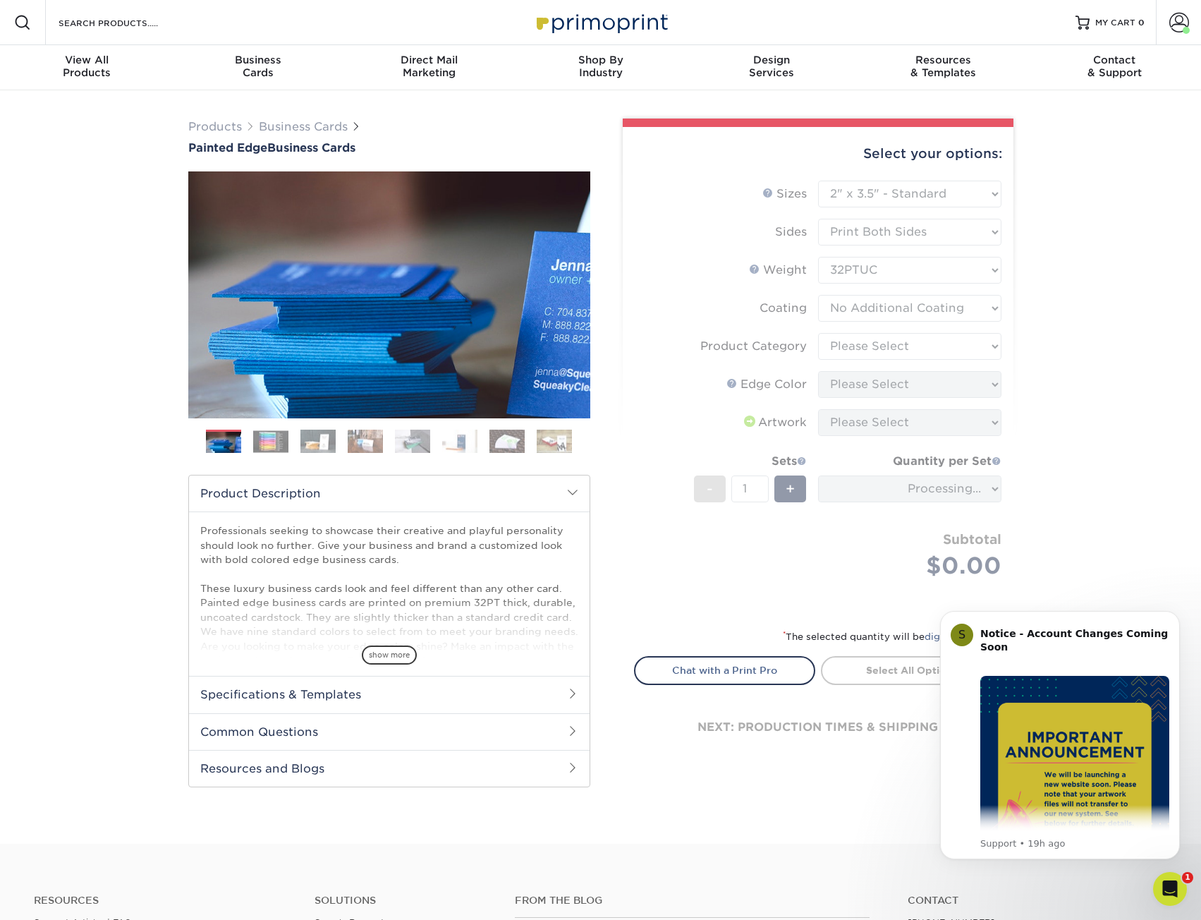
click at [958, 360] on form "Sizes Help Sizes Please Select 2" x 3.5" - Standard 2.125" x 3.375" - European …" at bounding box center [818, 396] width 368 height 431
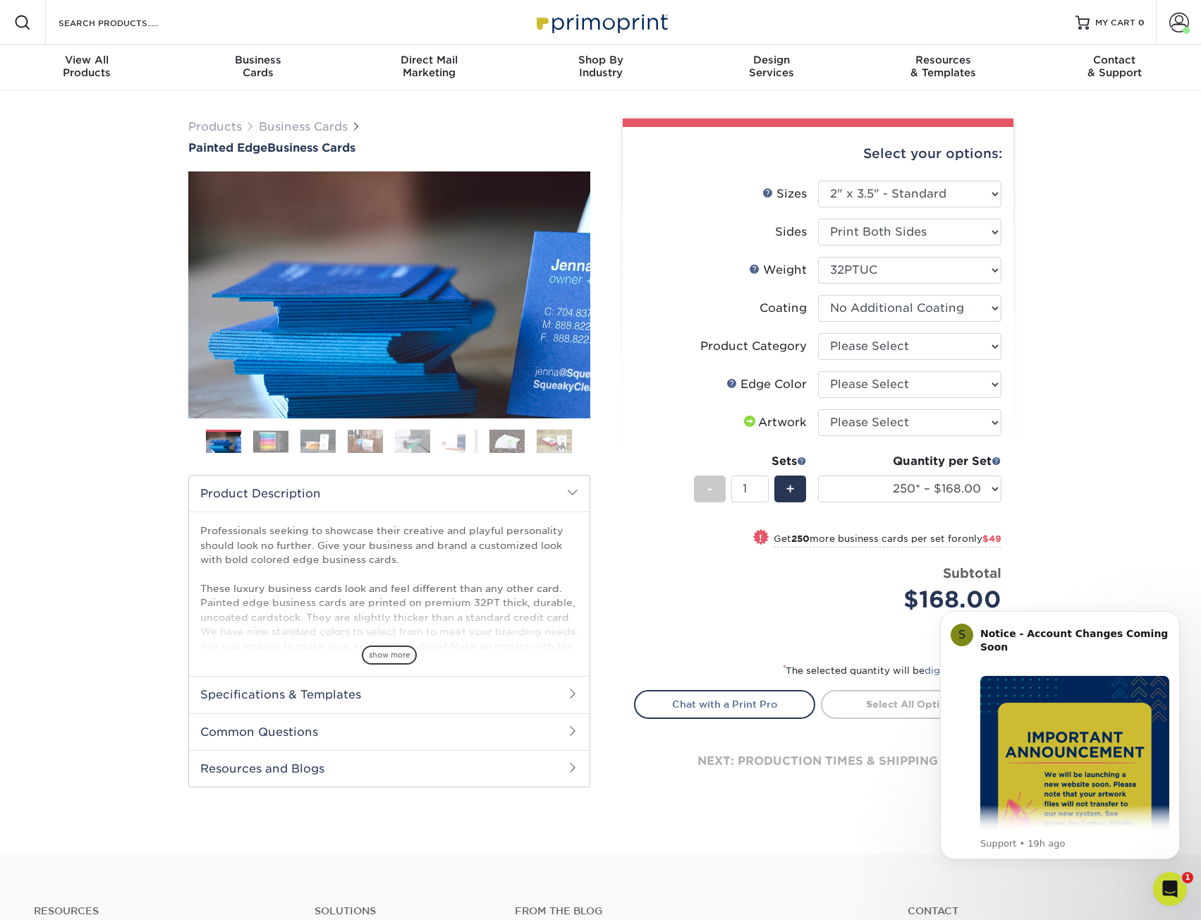
click at [958, 360] on li "Product Category Please Select Business Cards" at bounding box center [818, 352] width 367 height 38
click at [964, 354] on select "Please Select Business Cards" at bounding box center [909, 346] width 183 height 27
select select "3b5148f1-0588-4f88-a218-97bcfdce65c1"
click at [818, 333] on select "Please Select Business Cards" at bounding box center [909, 346] width 183 height 27
click at [967, 387] on select "Please Select Charcoal Black Brown Blue Pearlescent Blue Pearlescent Gold Pearl…" at bounding box center [909, 384] width 183 height 27
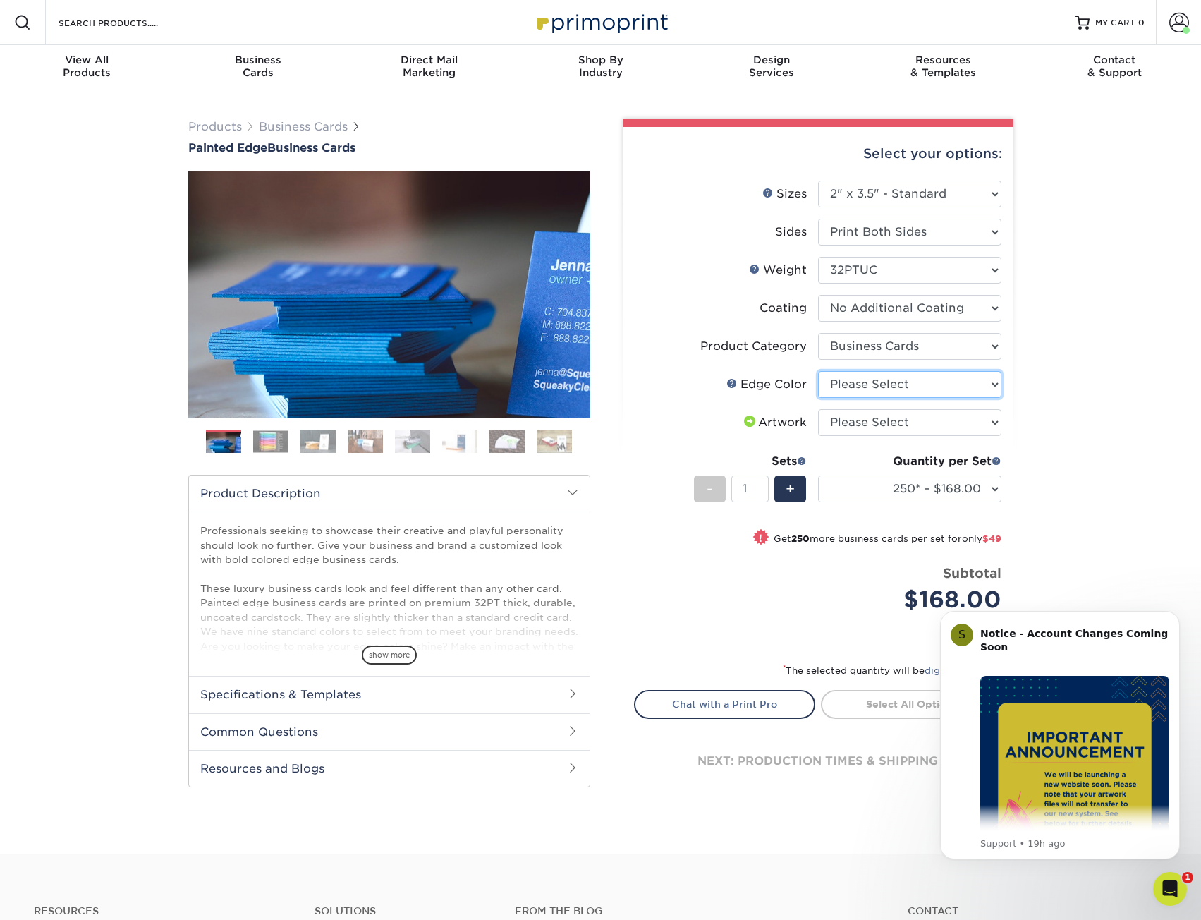
select select "1ae850e6-61c5-45b7-a71d-f488378c5a25"
click at [818, 371] on select "Please Select Charcoal Black Brown Blue Pearlescent Blue Pearlescent Gold Pearl…" at bounding box center [909, 384] width 183 height 27
click at [907, 432] on select "Please Select I will upload files I need a design - $100" at bounding box center [909, 422] width 183 height 27
select select "upload"
click at [818, 409] on select "Please Select I will upload files I need a design - $100" at bounding box center [909, 422] width 183 height 27
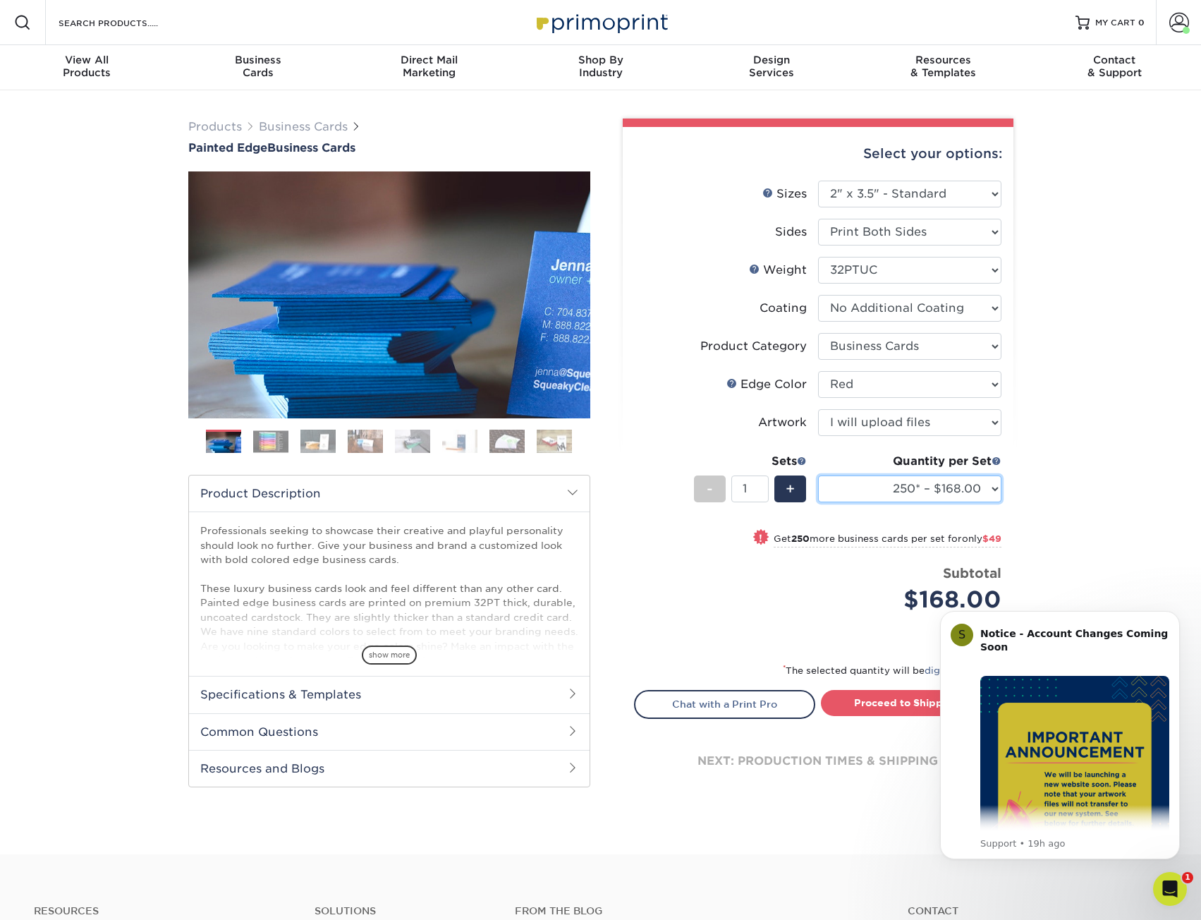
click at [938, 490] on select "250* – $168.00 500* – $217.00 1000* – $339.00" at bounding box center [909, 488] width 183 height 27
click at [1050, 470] on div "Products Business Cards Painted Edge Business Cards Previous Next" at bounding box center [600, 472] width 1201 height 764
click at [1184, 609] on button "Dismiss notification" at bounding box center [1176, 615] width 18 height 18
